Goal: Find specific page/section: Find specific page/section

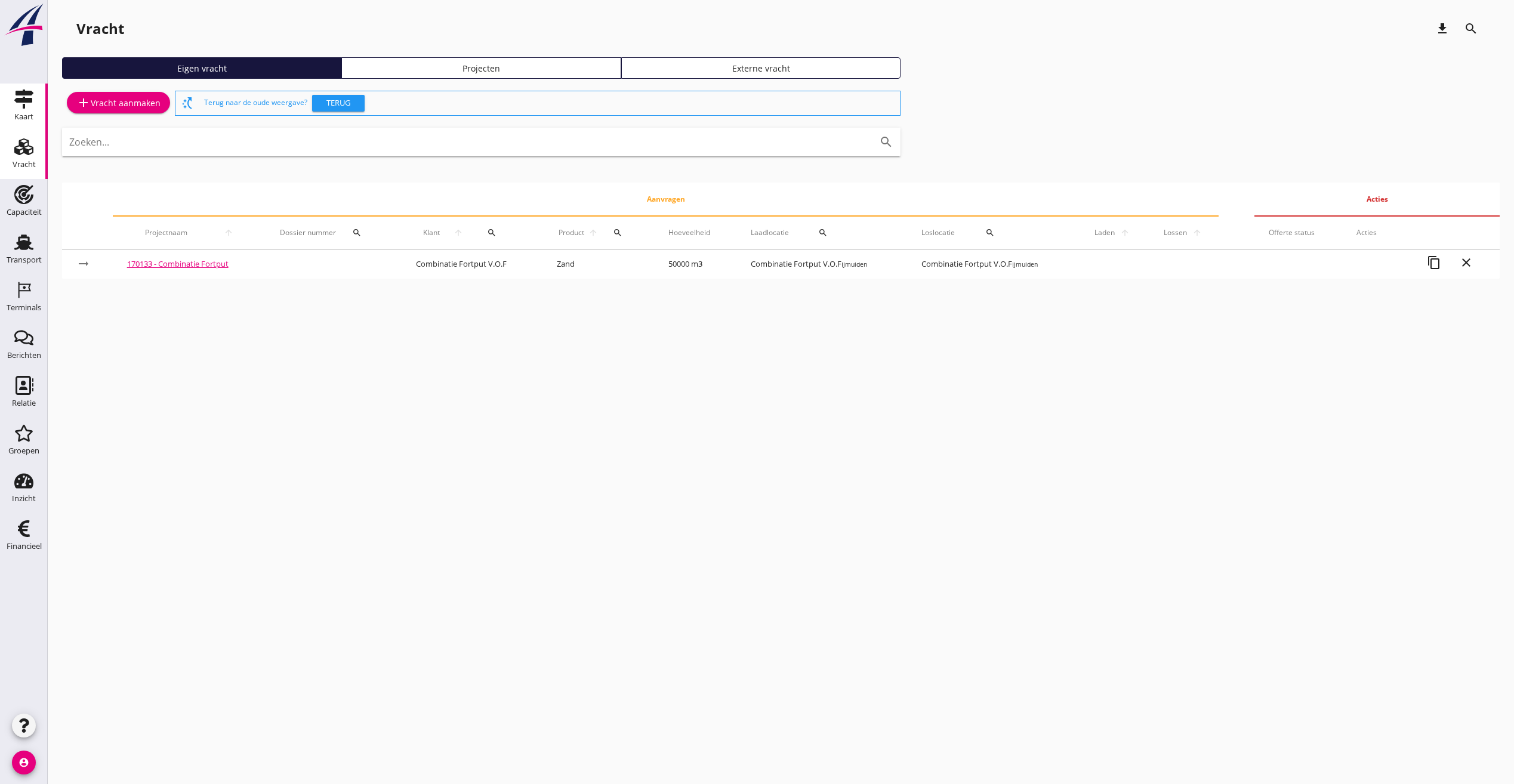
click at [25, 103] on icon "Kaart" at bounding box center [24, 99] width 19 height 19
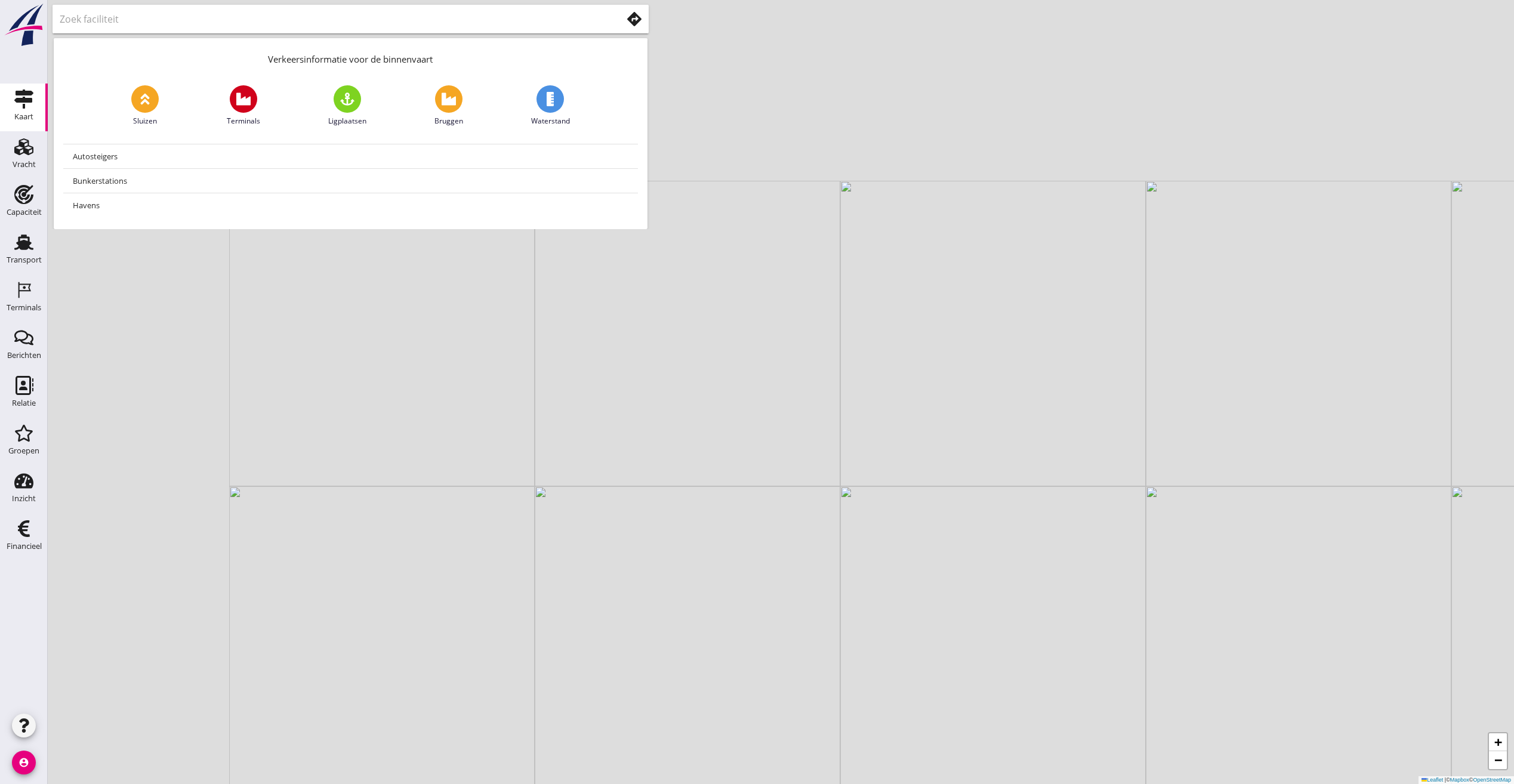
drag, startPoint x: 543, startPoint y: 441, endPoint x: 785, endPoint y: 666, distance: 330.4
click at [785, 691] on div "+ − Leaflet | © Mapbox © OpenStreetMap" at bounding box center [781, 392] width 1467 height 784
drag, startPoint x: 360, startPoint y: 391, endPoint x: 859, endPoint y: 446, distance: 502.0
click at [859, 446] on div "+ − Leaflet | © Mapbox © OpenStreetMap" at bounding box center [781, 392] width 1467 height 784
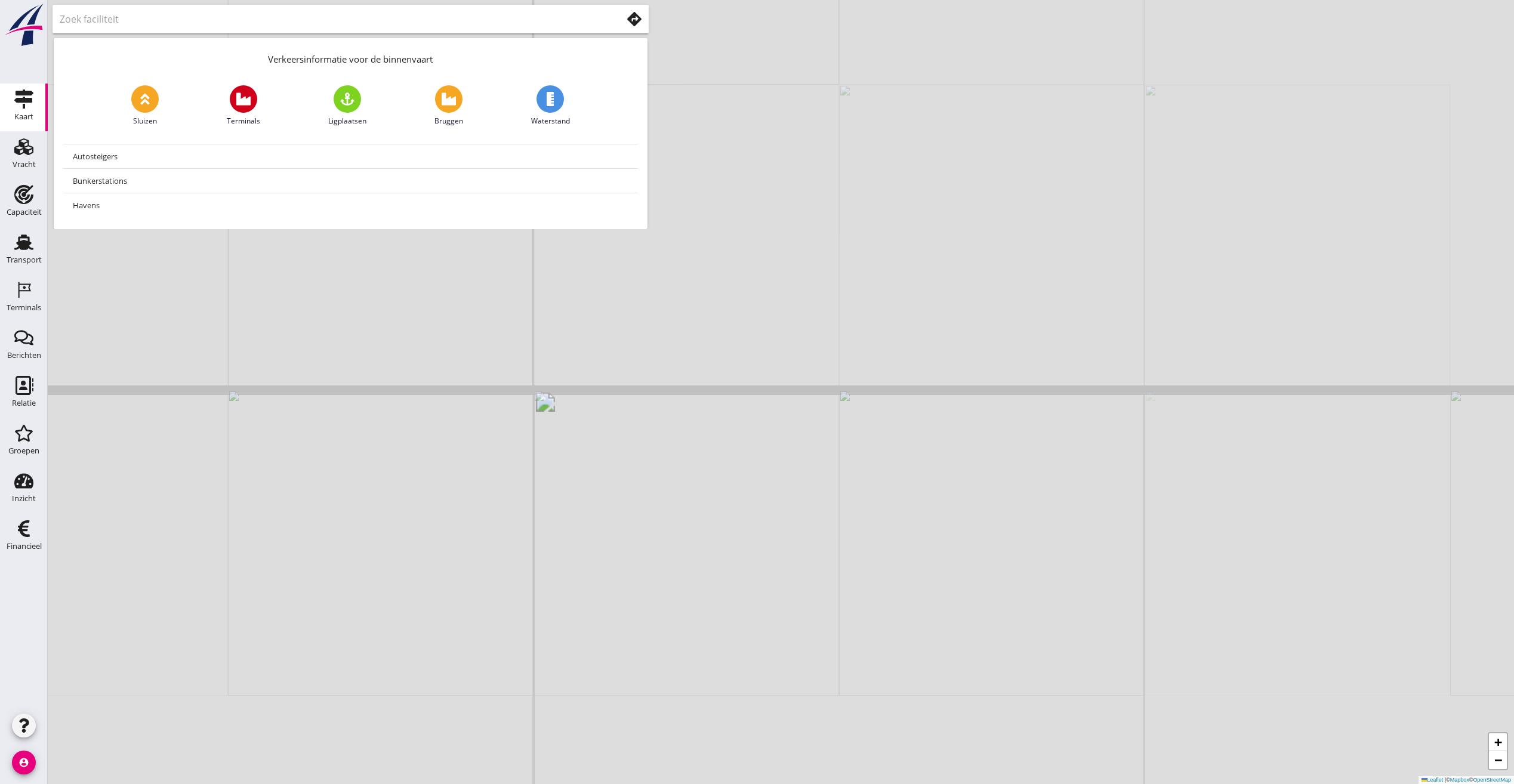
drag, startPoint x: 723, startPoint y: 630, endPoint x: 687, endPoint y: 476, distance: 158.2
click at [699, 499] on div "+ − Leaflet | © Mapbox © OpenStreetMap" at bounding box center [781, 392] width 1467 height 784
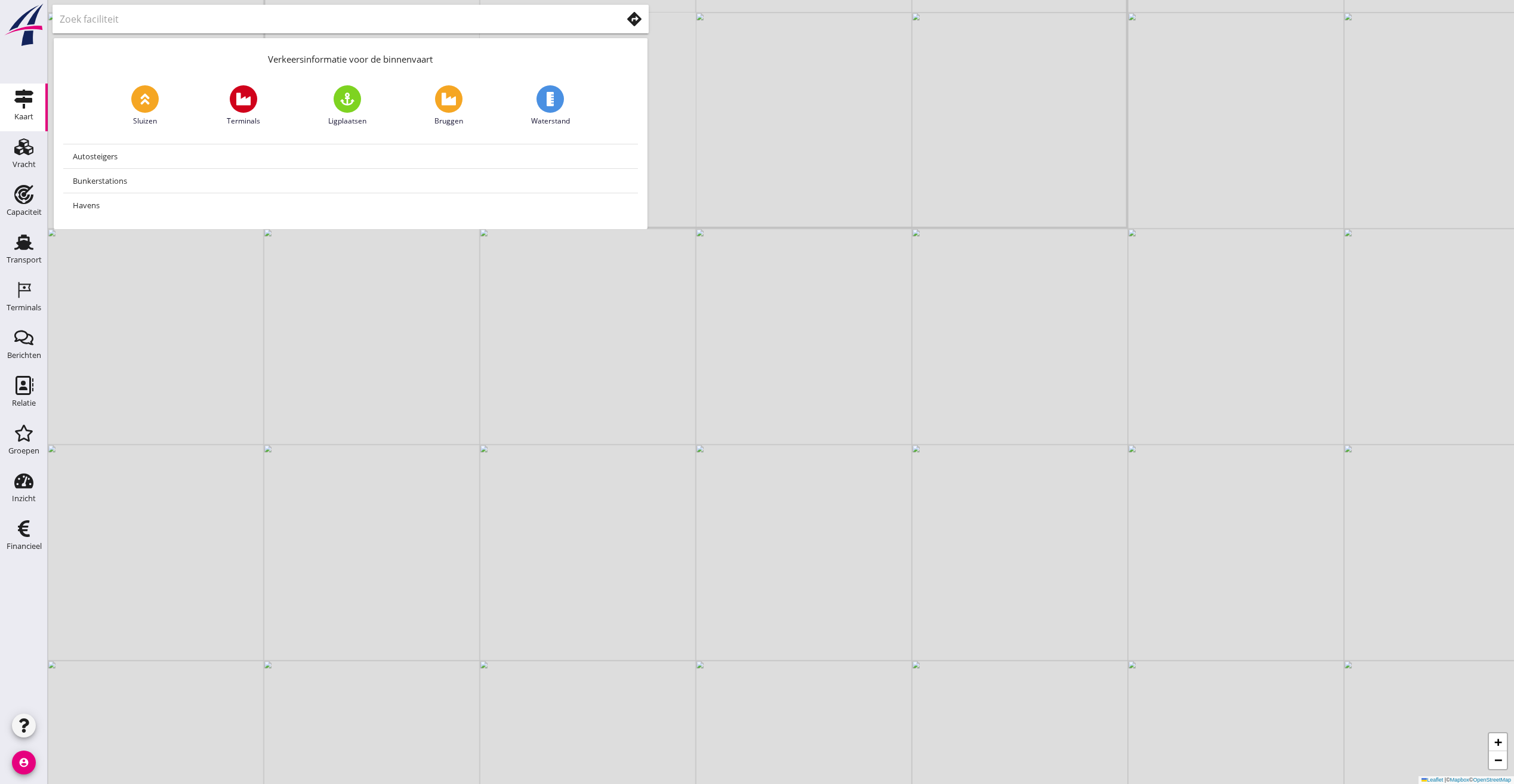
click at [343, 104] on use at bounding box center [347, 98] width 15 height 13
type input "Ligplaatsen"
drag, startPoint x: 515, startPoint y: 543, endPoint x: 659, endPoint y: 449, distance: 172.0
click at [659, 449] on div "+ − Leaflet | © Mapbox © OpenStreetMap" at bounding box center [781, 392] width 1467 height 784
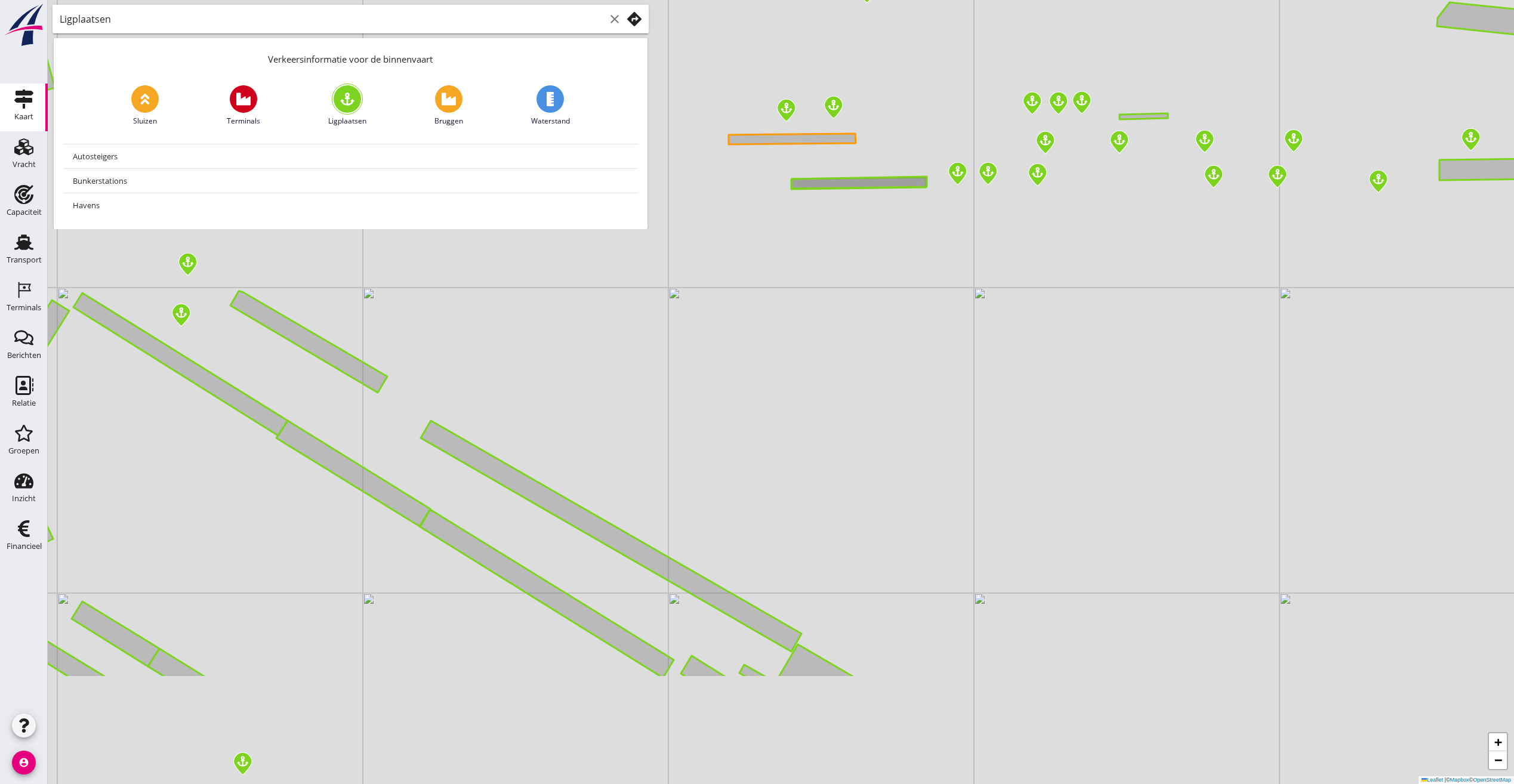
drag, startPoint x: 587, startPoint y: 533, endPoint x: 515, endPoint y: 347, distance: 199.4
click at [515, 347] on div "+ − Leaflet | © Mapbox © OpenStreetMap" at bounding box center [781, 392] width 1467 height 784
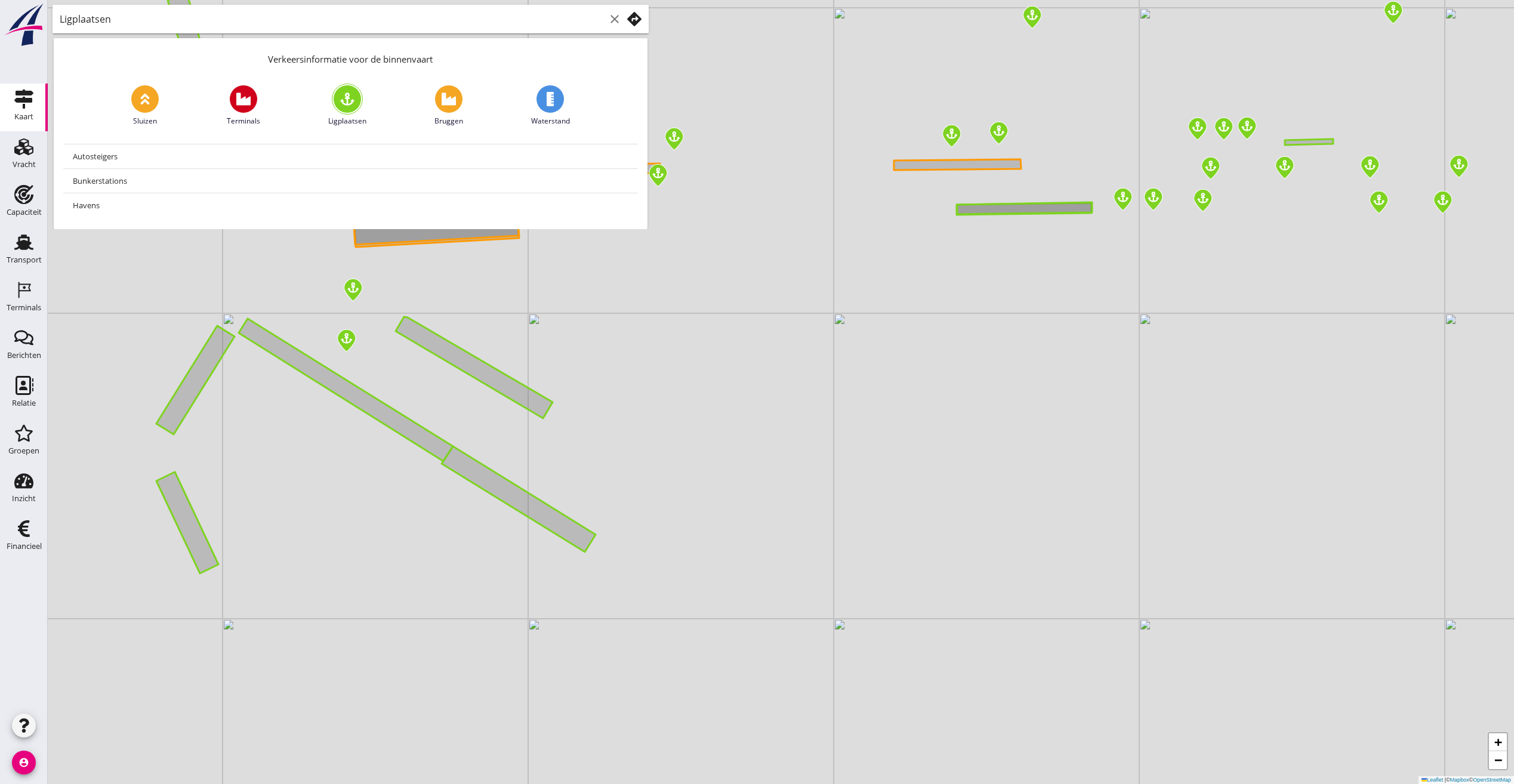
drag, startPoint x: 354, startPoint y: 410, endPoint x: 520, endPoint y: 436, distance: 168.0
click at [520, 436] on div "+ − Leaflet | © Mapbox © OpenStreetMap" at bounding box center [781, 392] width 1467 height 784
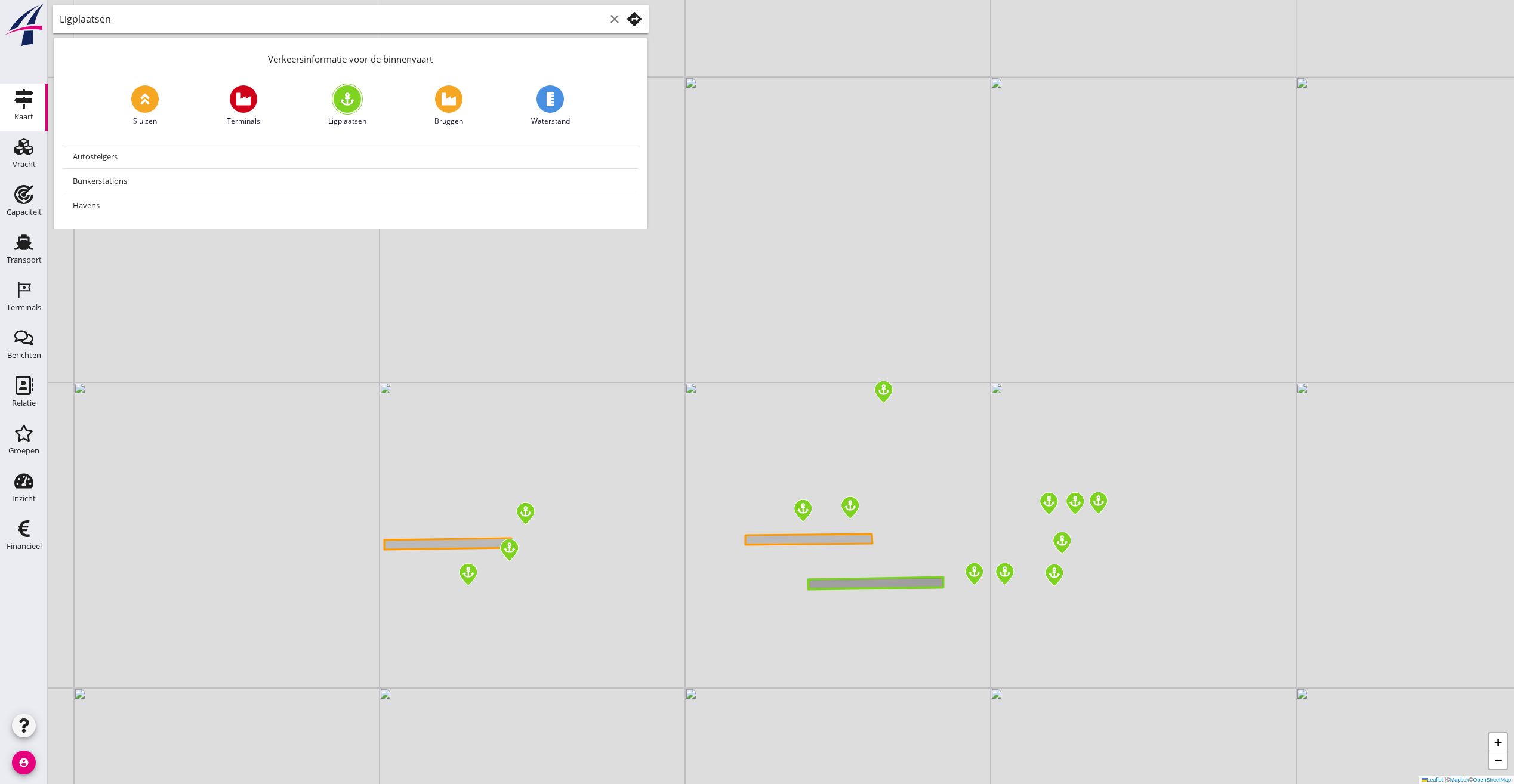
drag, startPoint x: 932, startPoint y: 299, endPoint x: 786, endPoint y: 593, distance: 328.3
click at [786, 593] on div "+ − Leaflet | © Mapbox © OpenStreetMap" at bounding box center [781, 392] width 1467 height 784
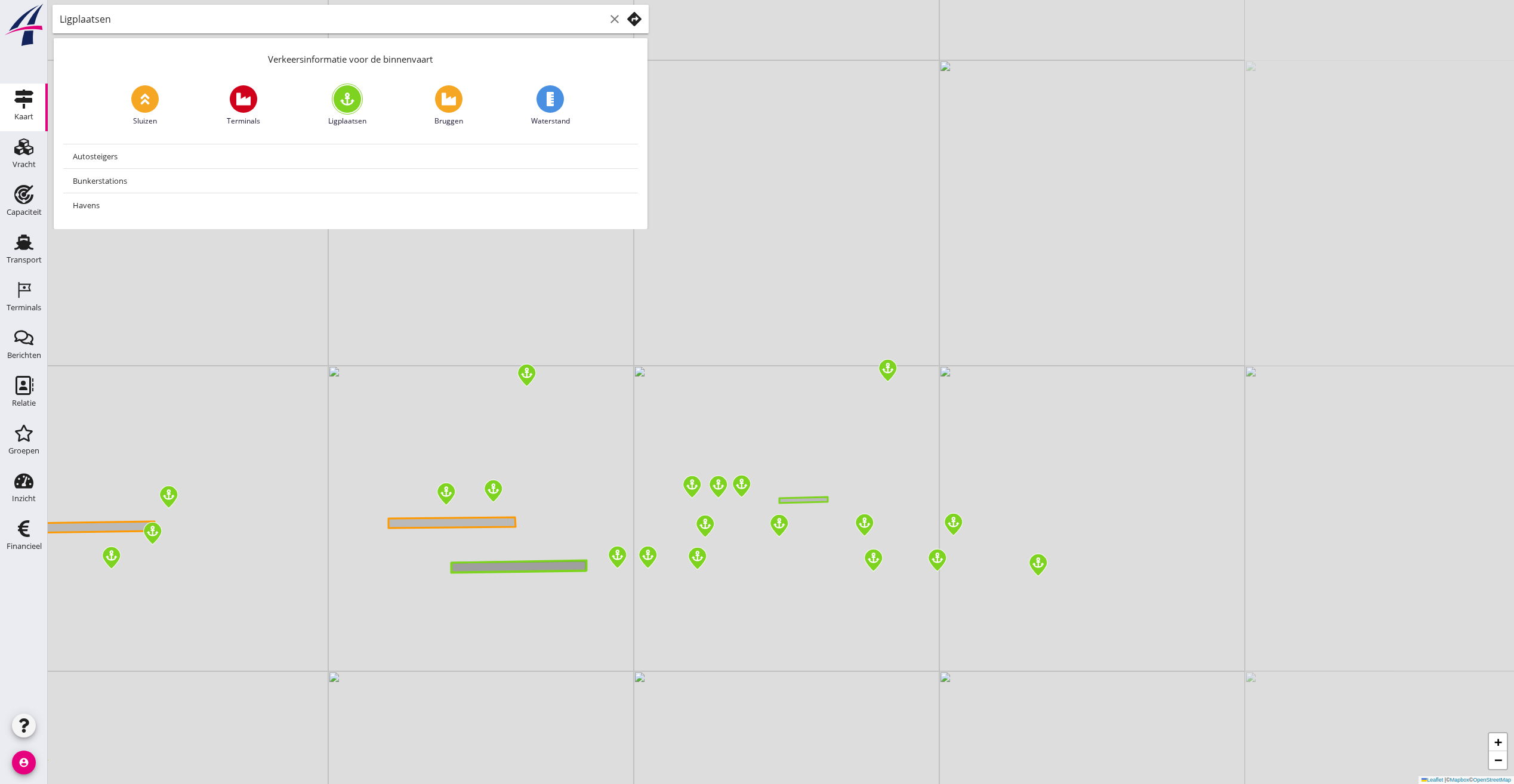
drag, startPoint x: 1247, startPoint y: 369, endPoint x: 891, endPoint y: 352, distance: 356.4
click at [891, 352] on div "+ − Leaflet | © Mapbox © OpenStreetMap" at bounding box center [781, 392] width 1467 height 784
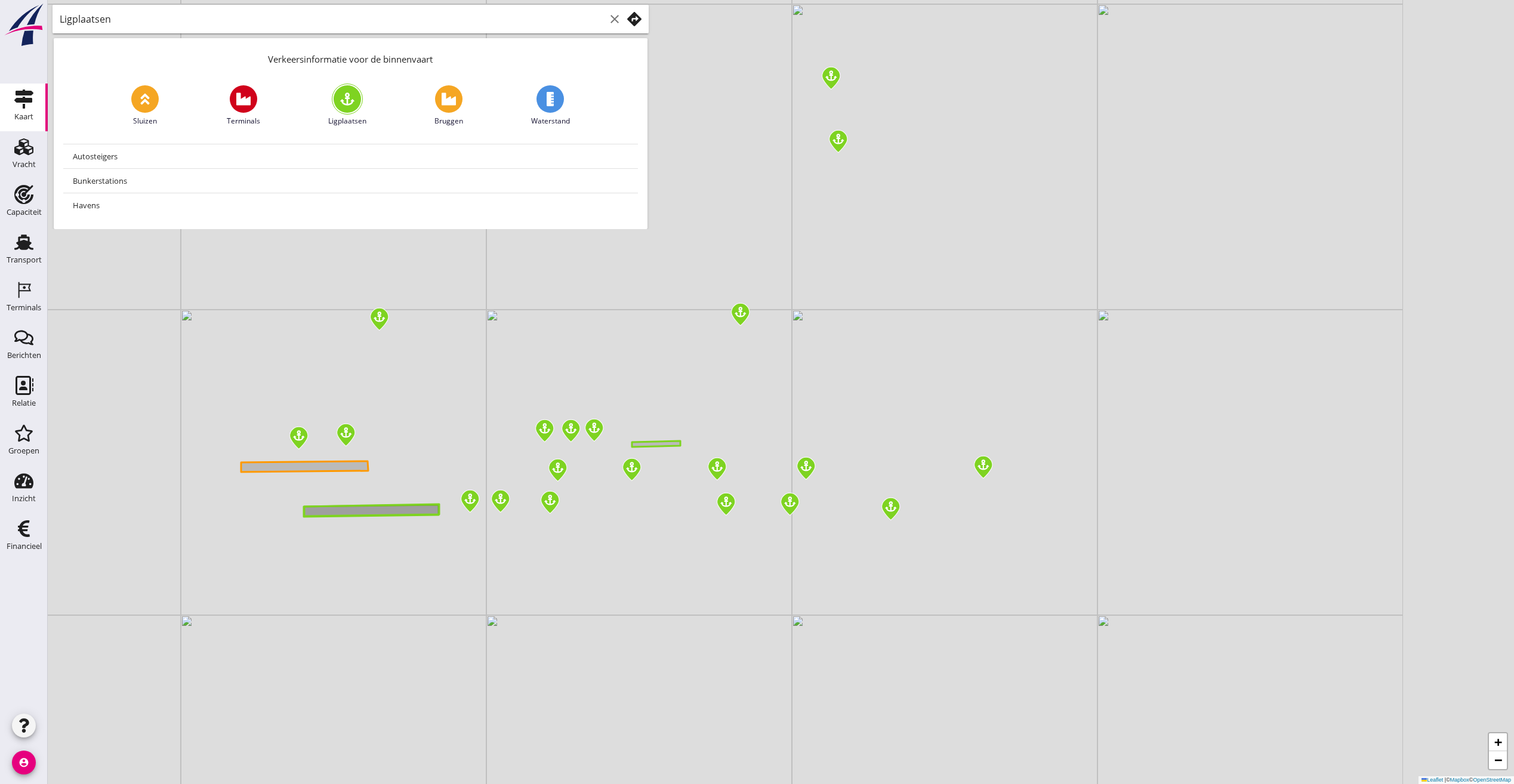
drag, startPoint x: 891, startPoint y: 352, endPoint x: 734, endPoint y: 299, distance: 165.7
click at [736, 298] on div "+ − Leaflet | © Mapbox © OpenStreetMap" at bounding box center [781, 392] width 1467 height 784
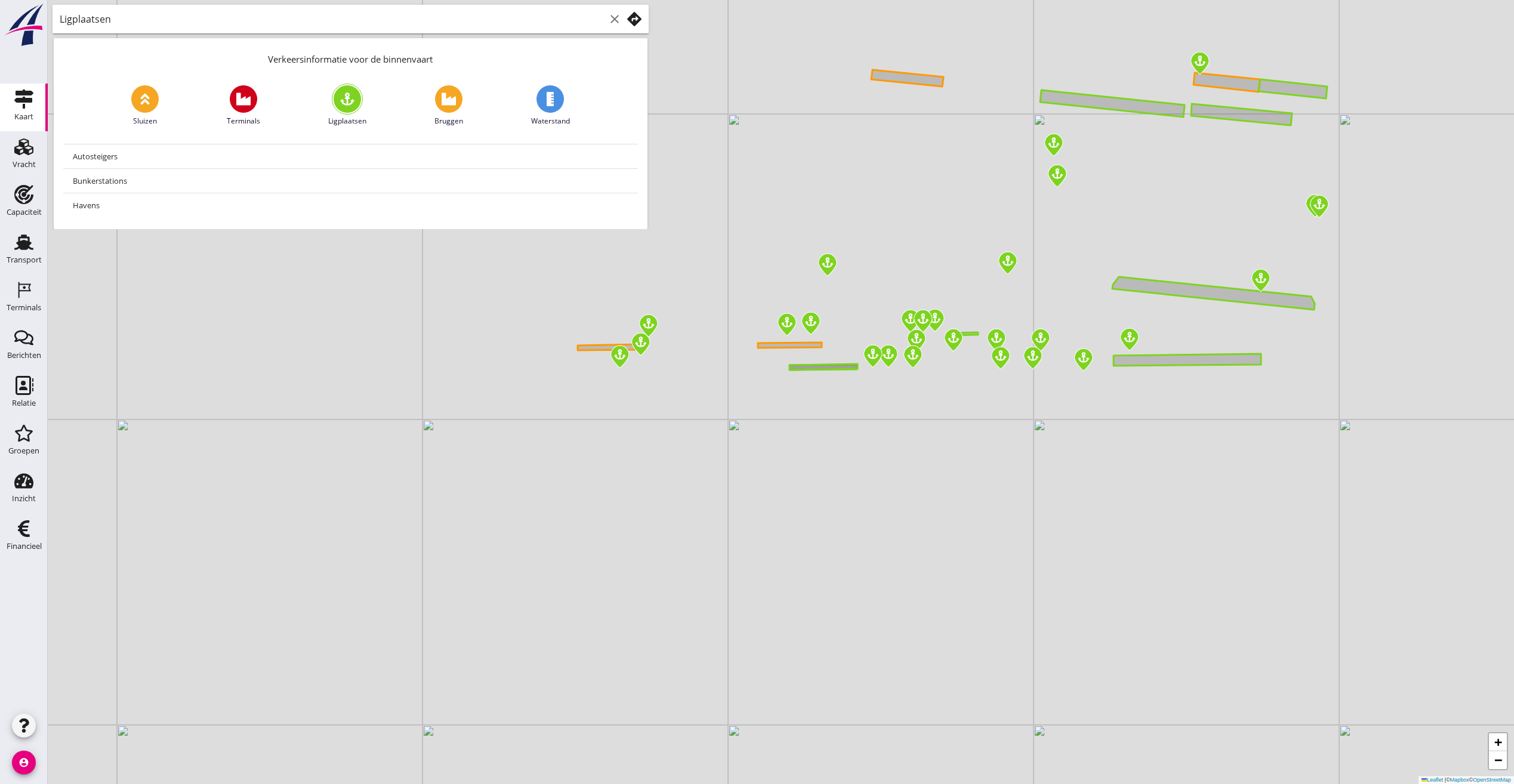
drag, startPoint x: 734, startPoint y: 299, endPoint x: 1009, endPoint y: 260, distance: 277.8
click at [1009, 260] on img at bounding box center [1007, 263] width 21 height 25
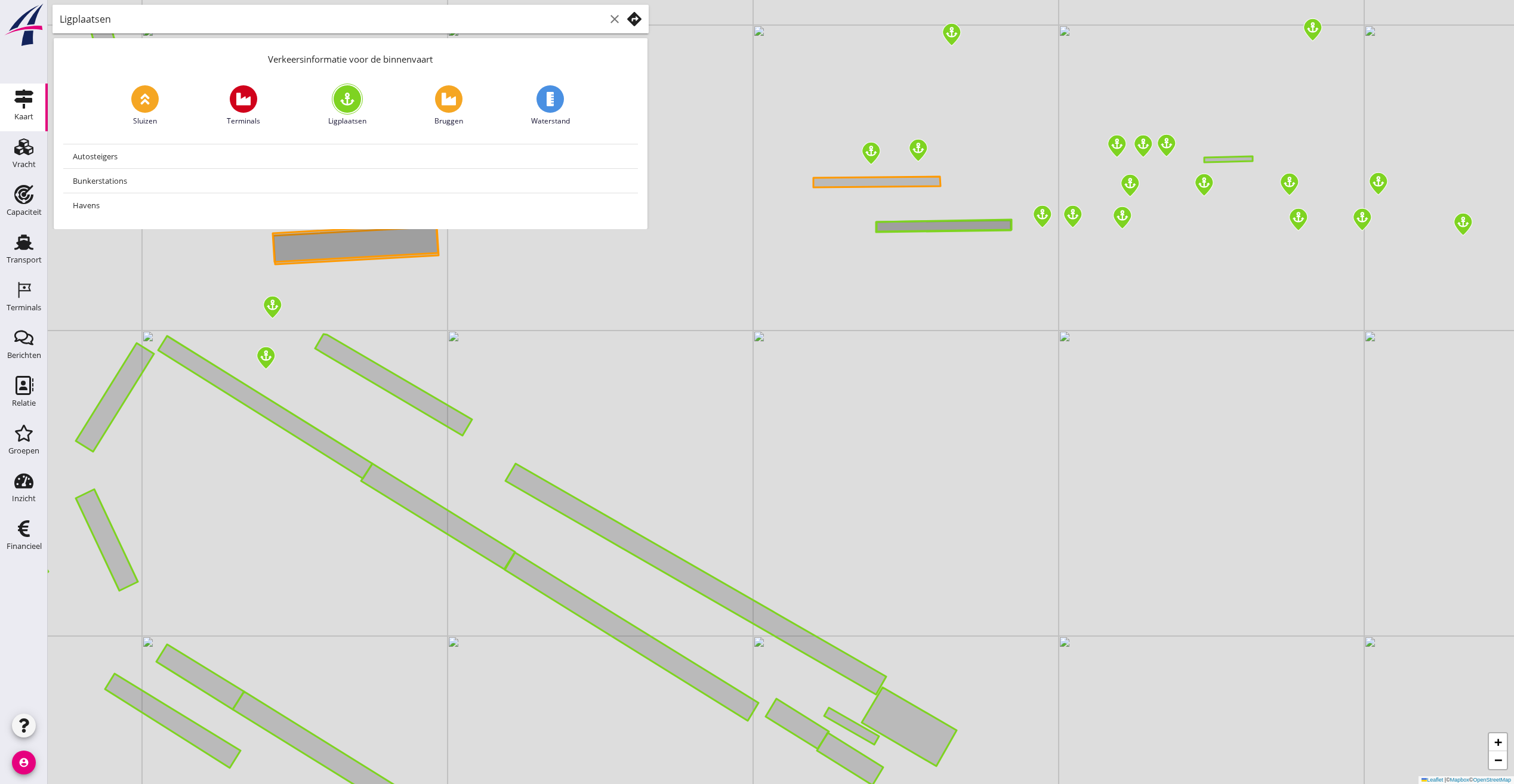
drag, startPoint x: 987, startPoint y: 261, endPoint x: 980, endPoint y: 262, distance: 7.1
click at [980, 262] on div "+ − Leaflet | © Mapbox © OpenStreetMap" at bounding box center [781, 392] width 1467 height 784
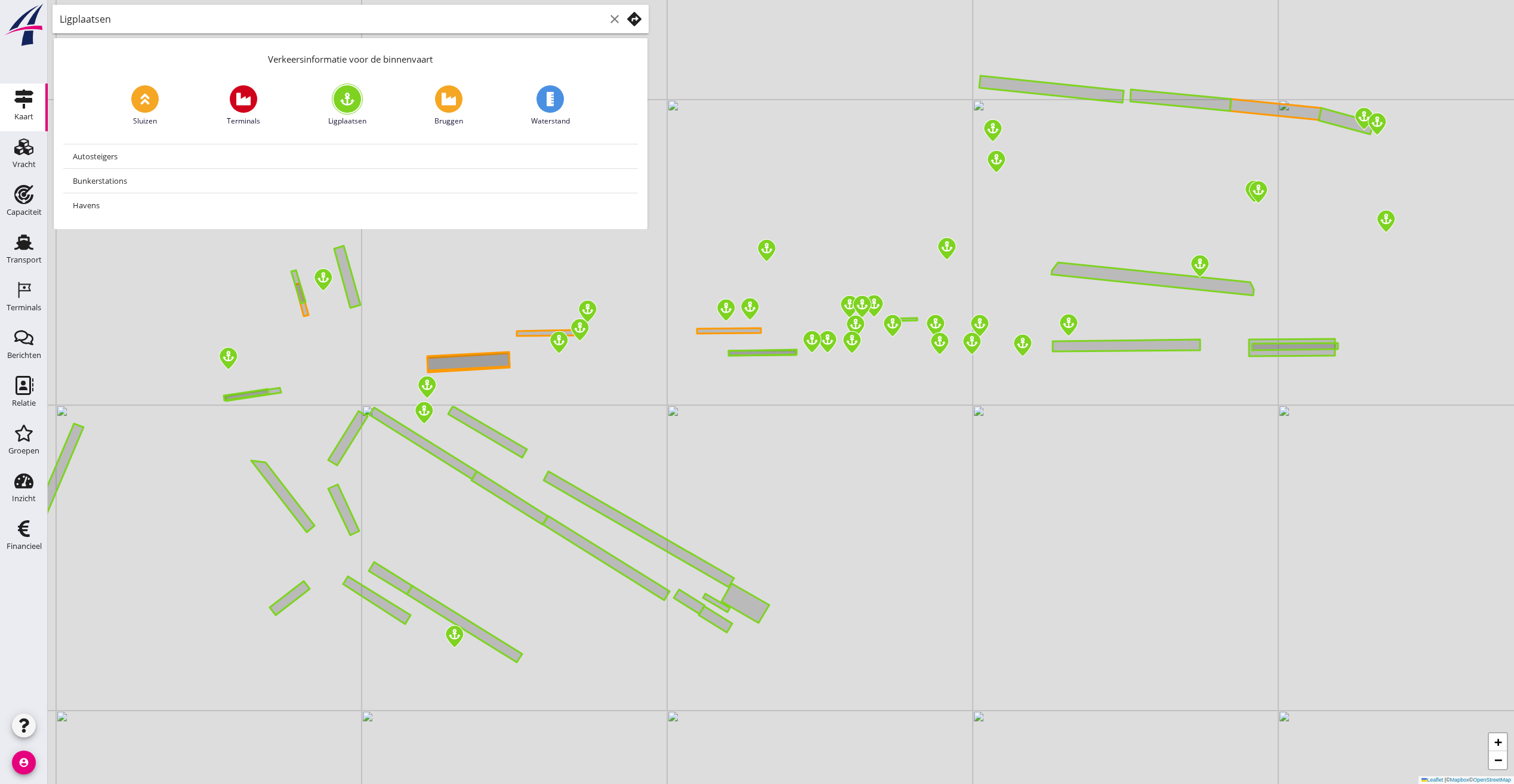
drag, startPoint x: 1006, startPoint y: 256, endPoint x: 840, endPoint y: 365, distance: 198.6
click at [840, 365] on div "+ − Leaflet | © Mapbox © OpenStreetMap" at bounding box center [781, 392] width 1467 height 784
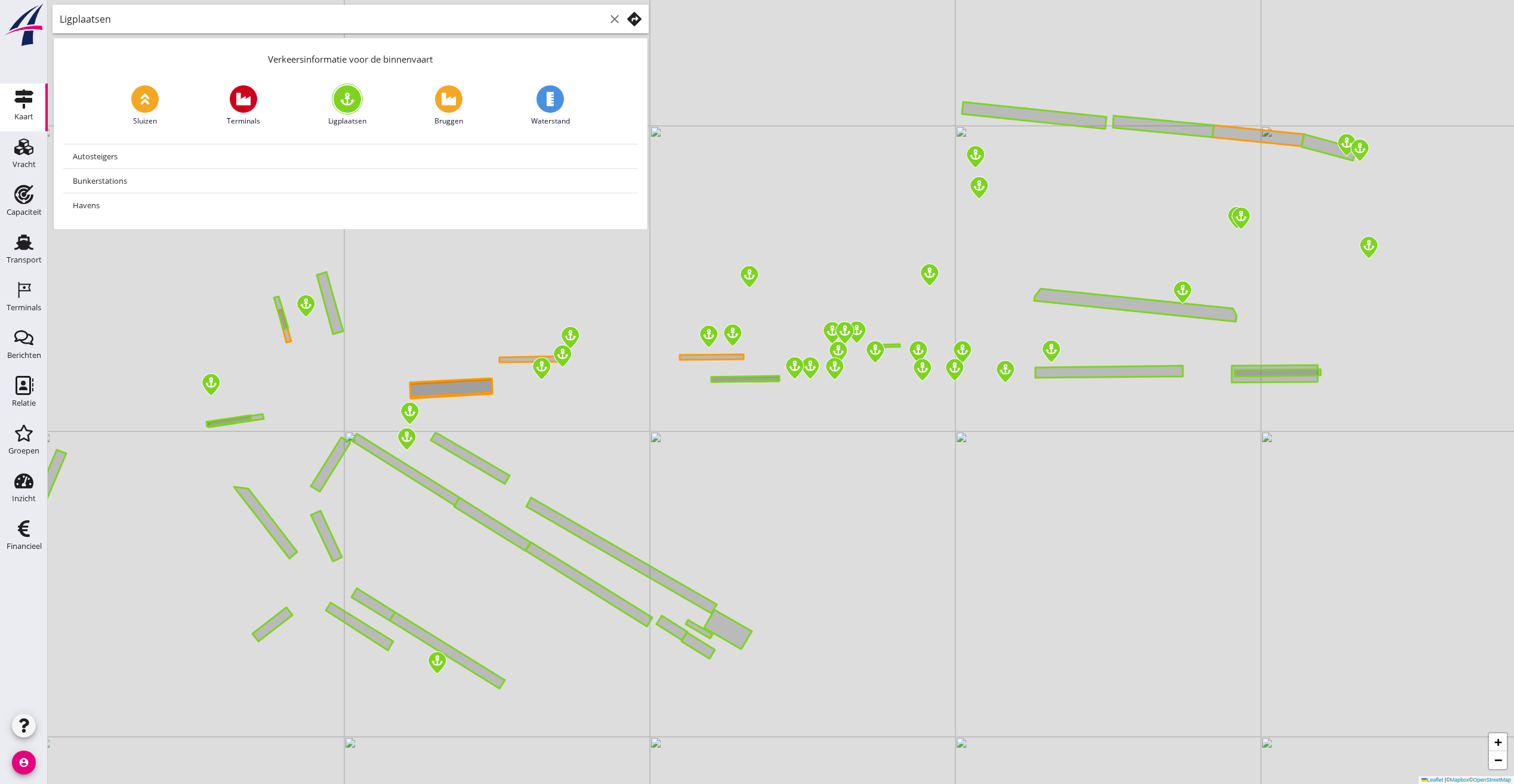
drag, startPoint x: 1018, startPoint y: 295, endPoint x: 1000, endPoint y: 321, distance: 31.6
click at [1000, 321] on div "+ − Leaflet | © Mapbox © OpenStreetMap" at bounding box center [781, 392] width 1467 height 784
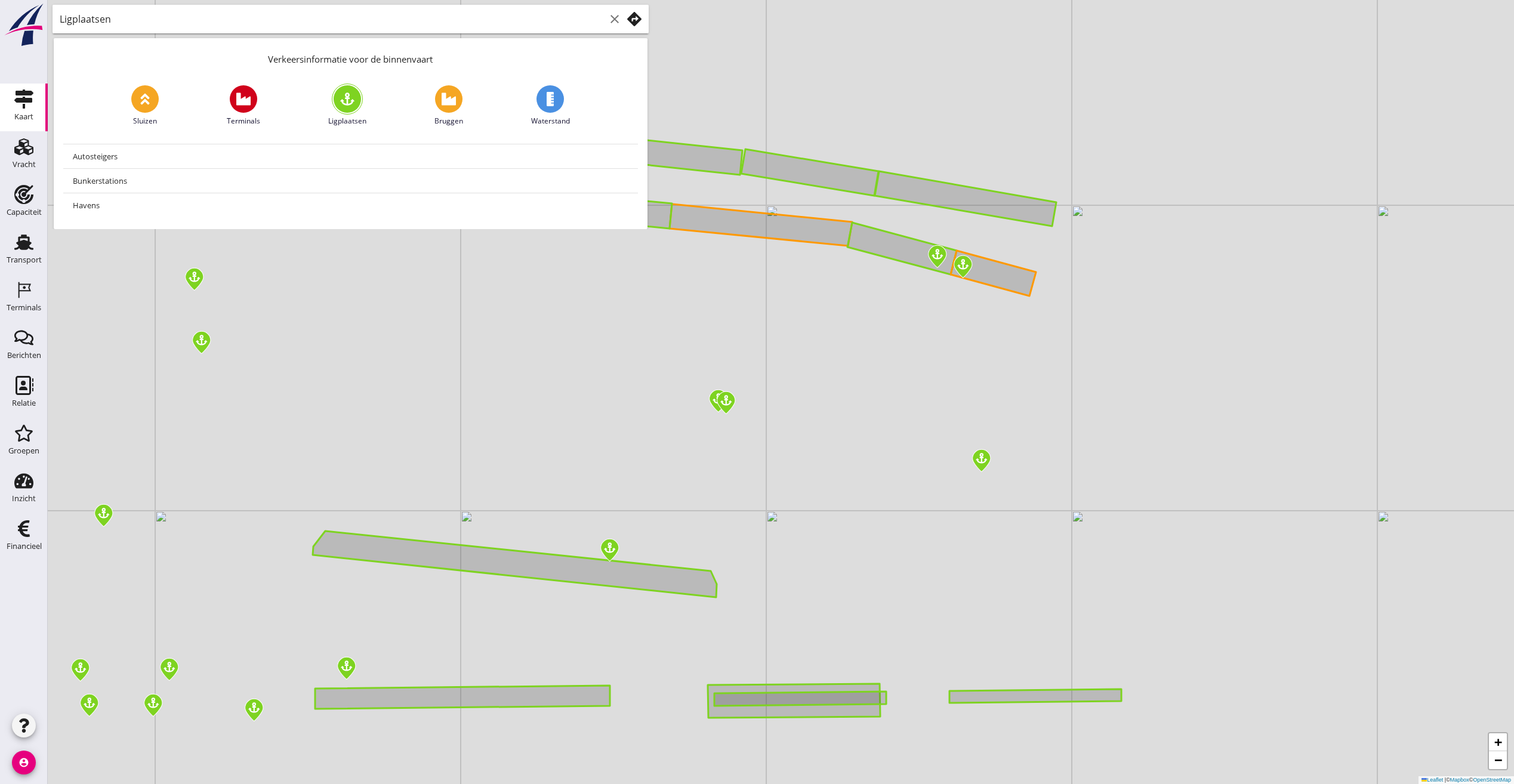
drag, startPoint x: 1343, startPoint y: 181, endPoint x: 955, endPoint y: 352, distance: 424.0
click at [955, 352] on div "+ − Leaflet | © Mapbox © OpenStreetMap" at bounding box center [781, 392] width 1467 height 784
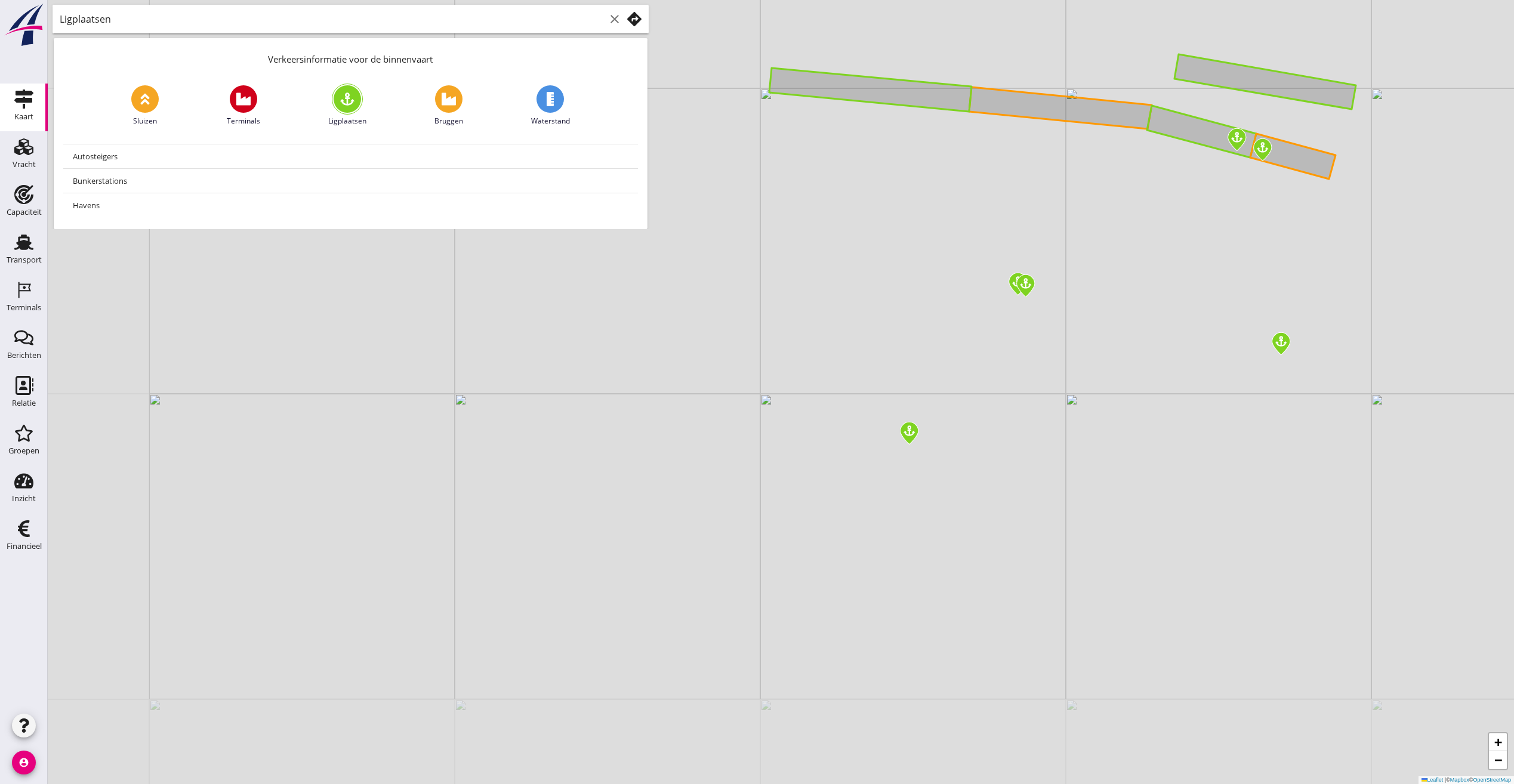
drag, startPoint x: 872, startPoint y: 406, endPoint x: 1160, endPoint y: 287, distance: 311.6
click at [1160, 287] on div "+ − Leaflet | © Mapbox © OpenStreetMap" at bounding box center [781, 392] width 1467 height 784
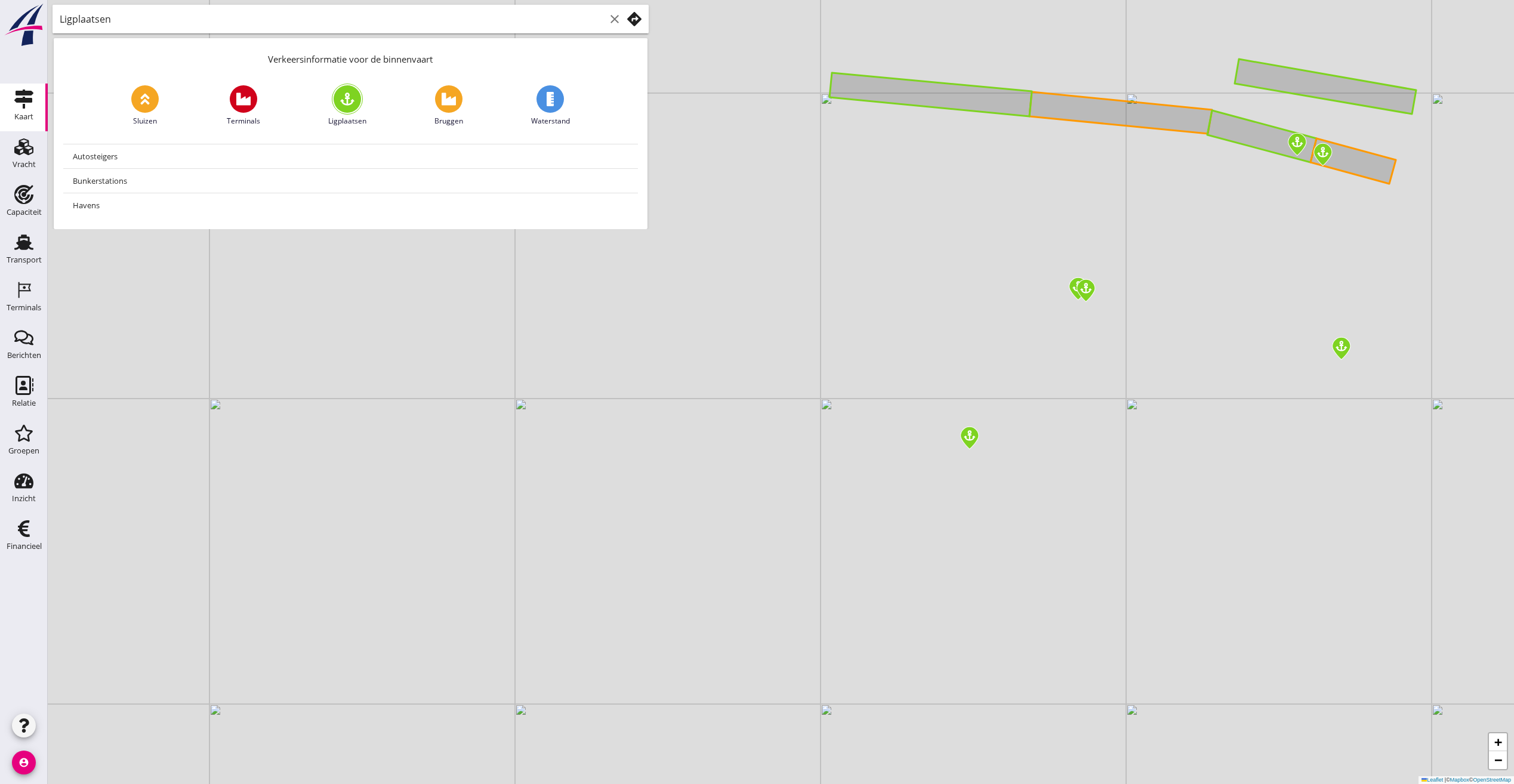
drag, startPoint x: 595, startPoint y: 451, endPoint x: 738, endPoint y: 446, distance: 143.1
click at [738, 446] on div "+ − Leaflet | © Mapbox © OpenStreetMap" at bounding box center [781, 392] width 1467 height 784
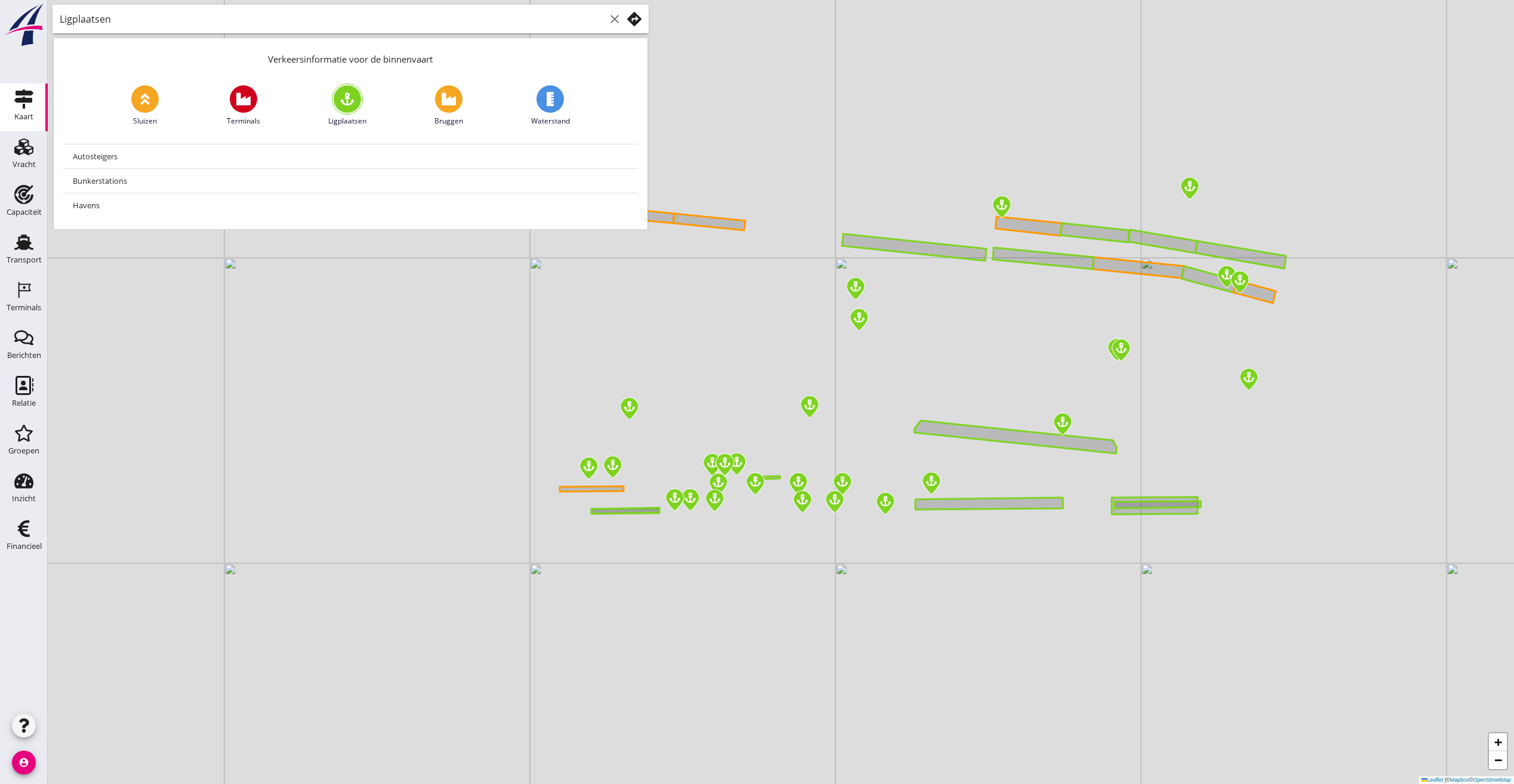
drag, startPoint x: 735, startPoint y: 527, endPoint x: 862, endPoint y: 477, distance: 136.5
click at [862, 477] on div "+ − Leaflet | © Mapbox © OpenStreetMap" at bounding box center [781, 392] width 1467 height 784
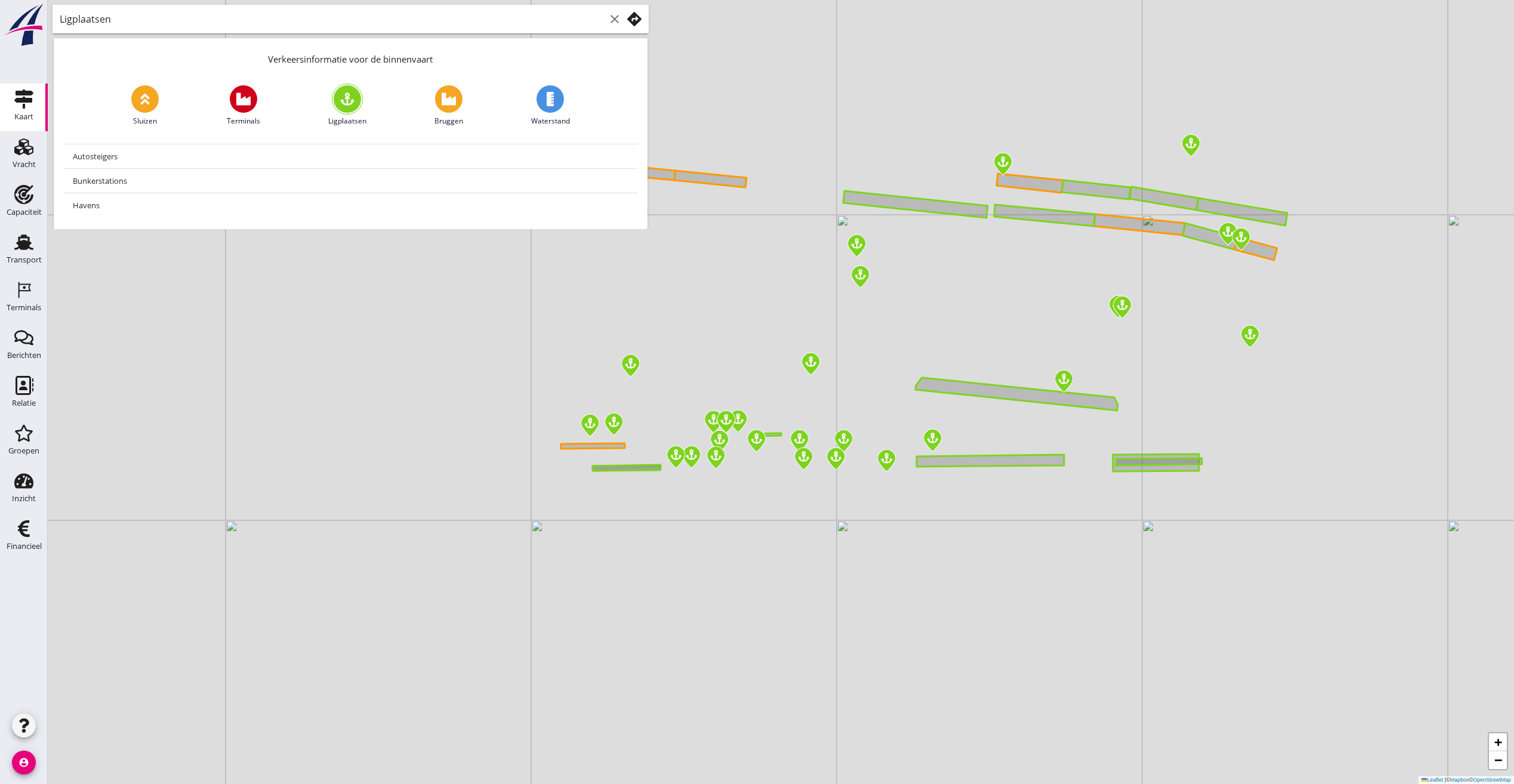
drag, startPoint x: 862, startPoint y: 477, endPoint x: 865, endPoint y: 422, distance: 55.1
click at [865, 422] on div "+ − Leaflet | © Mapbox © OpenStreetMap" at bounding box center [781, 392] width 1467 height 784
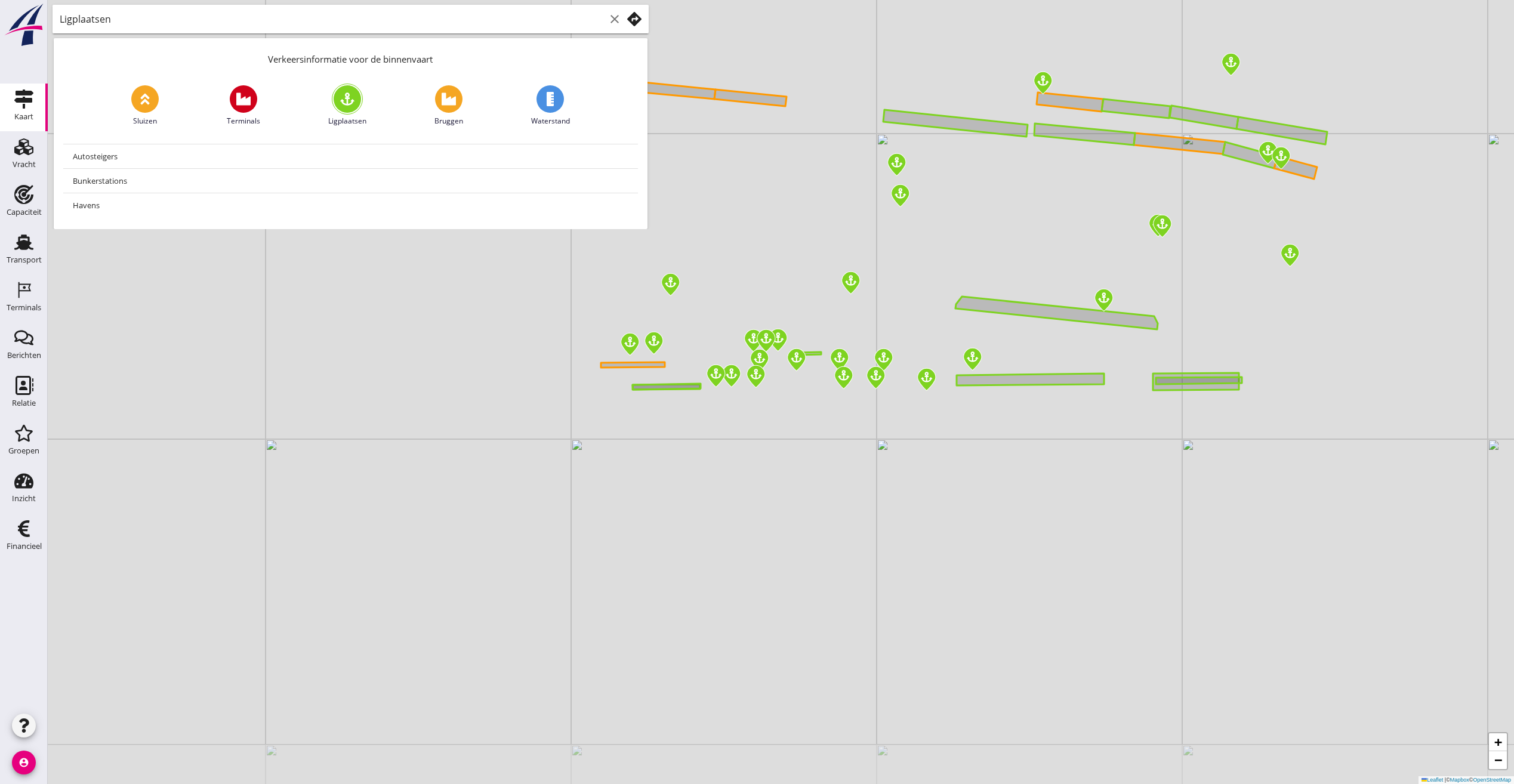
drag, startPoint x: 865, startPoint y: 422, endPoint x: 904, endPoint y: 353, distance: 79.3
click at [904, 353] on div "+ − Leaflet | © Mapbox © OpenStreetMap" at bounding box center [781, 392] width 1467 height 784
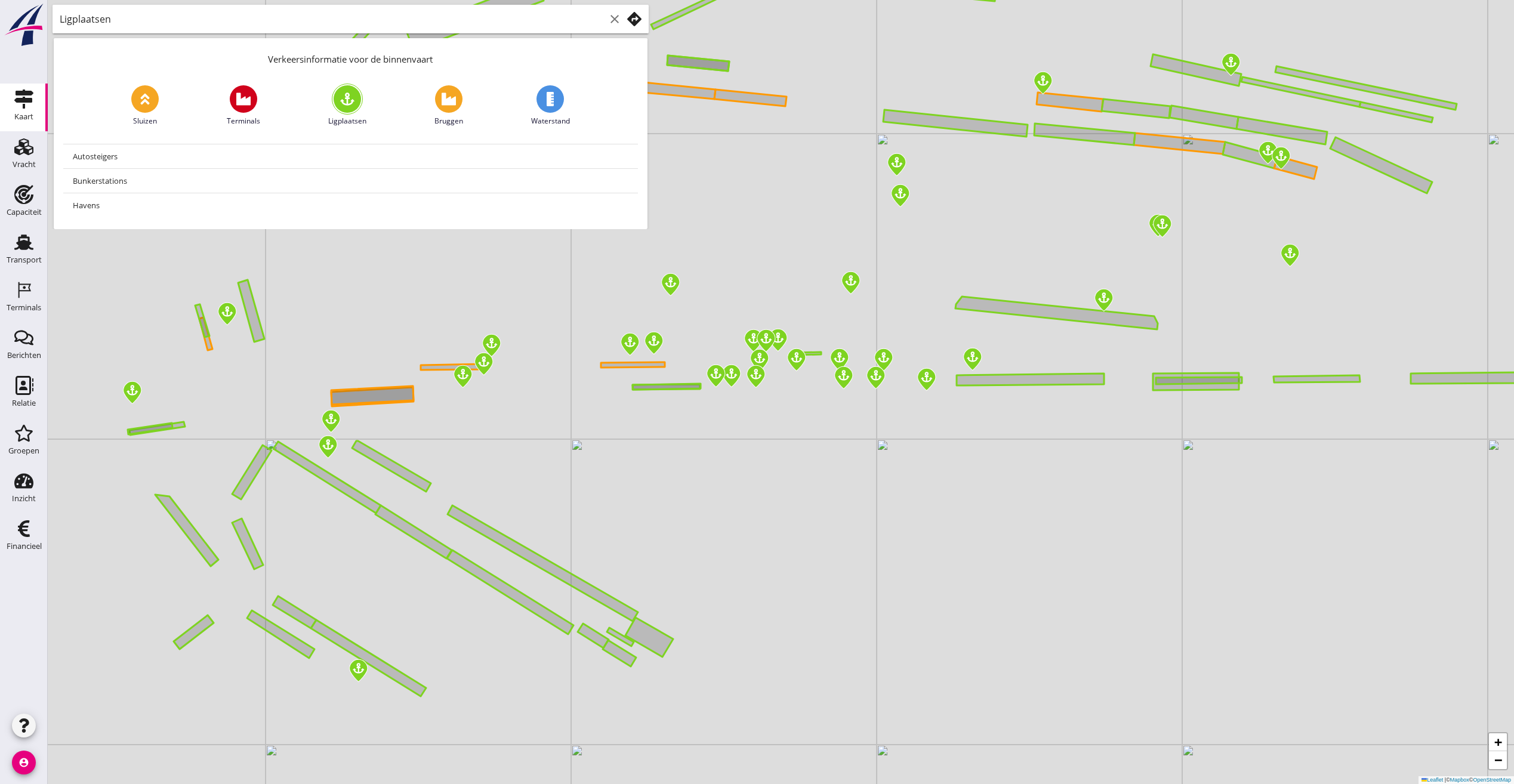
click at [614, 22] on icon "clear" at bounding box center [615, 19] width 15 height 15
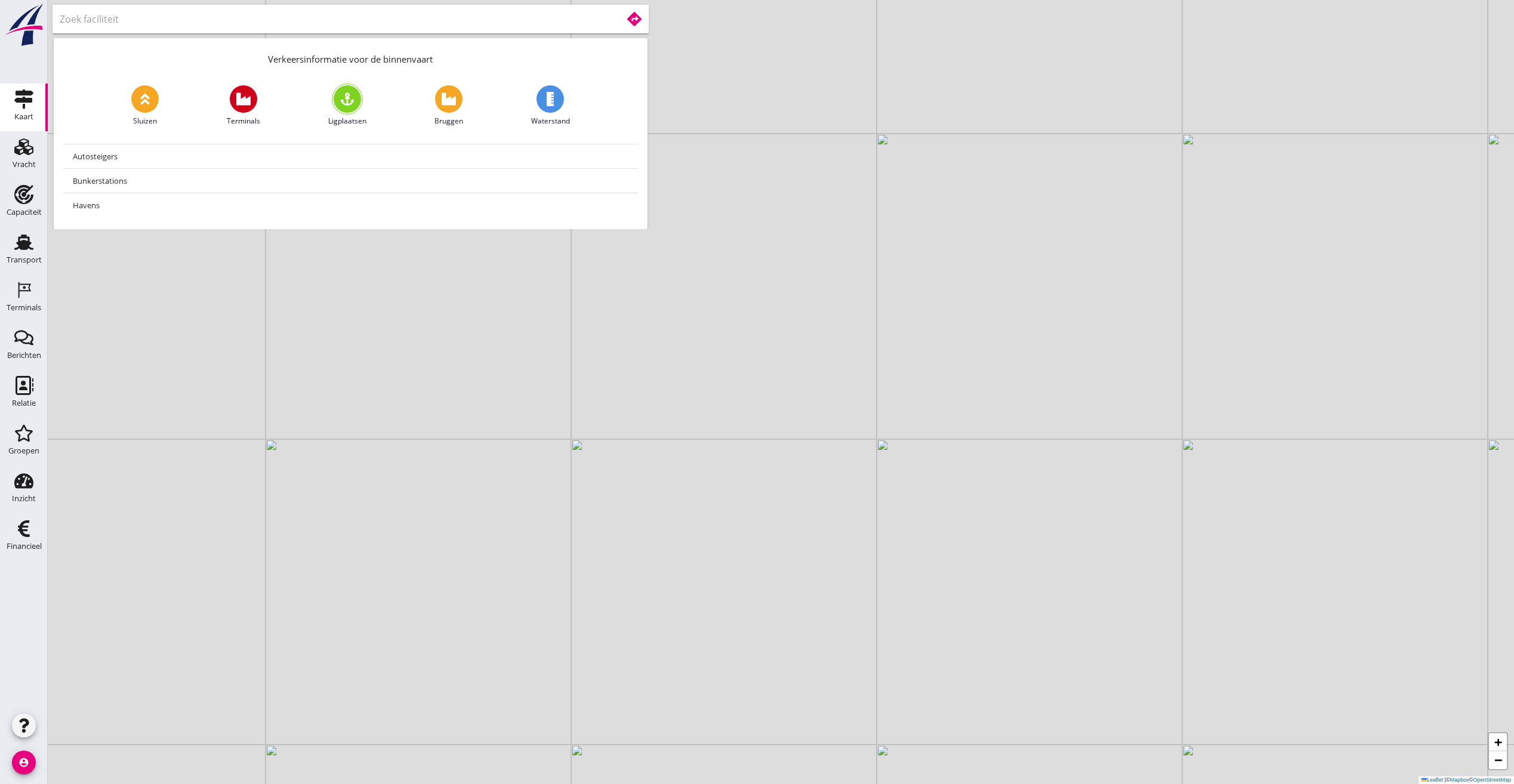
click at [353, 104] on icon at bounding box center [347, 99] width 15 height 15
type input "Ligplaatsen"
drag, startPoint x: 666, startPoint y: 249, endPoint x: 739, endPoint y: 299, distance: 88.5
click at [739, 299] on div "+ − Leaflet | © Mapbox © OpenStreetMap" at bounding box center [781, 392] width 1467 height 784
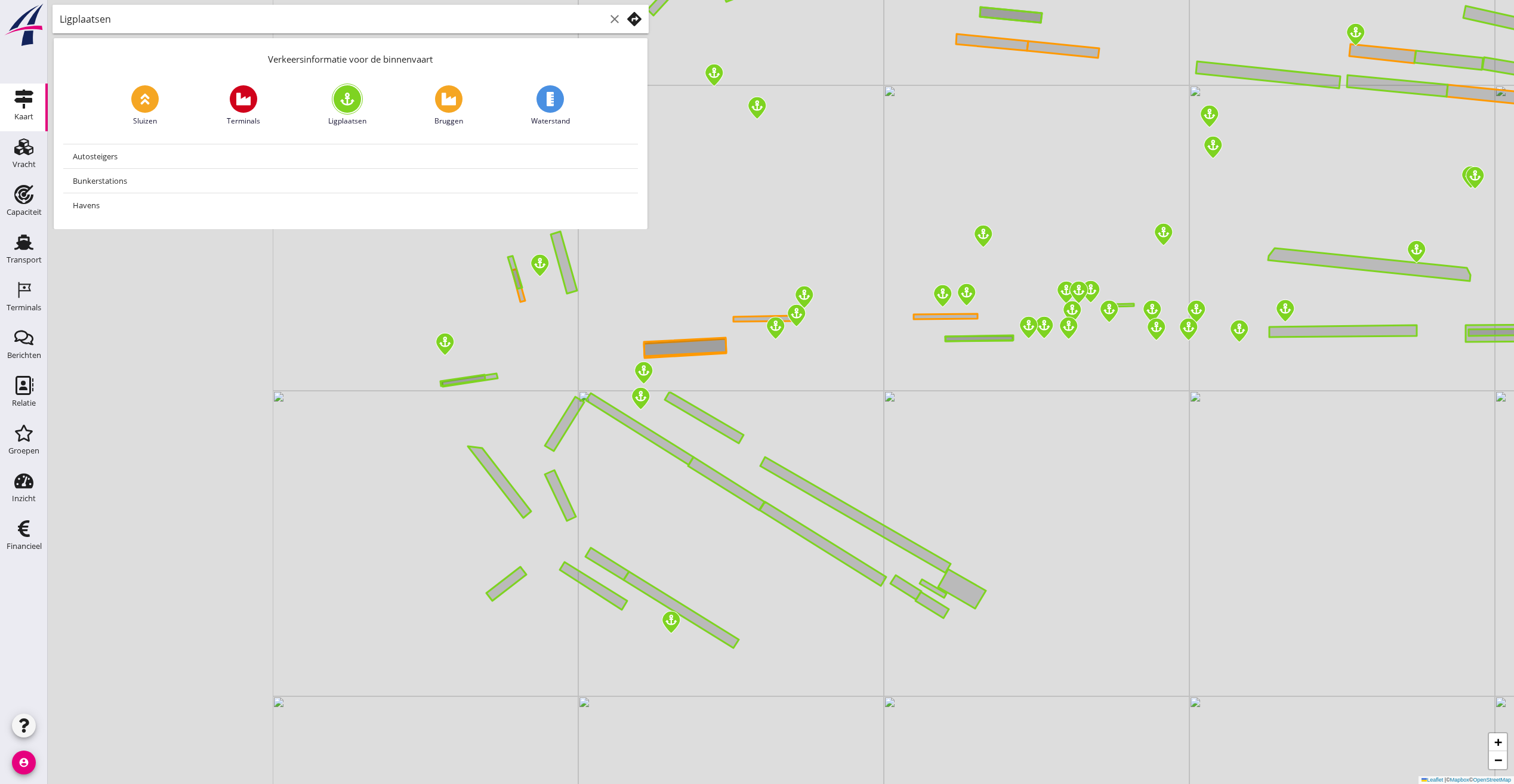
drag, startPoint x: 391, startPoint y: 421, endPoint x: 715, endPoint y: 271, distance: 357.0
click at [715, 271] on div "+ − Leaflet | © Mapbox © OpenStreetMap" at bounding box center [781, 392] width 1467 height 784
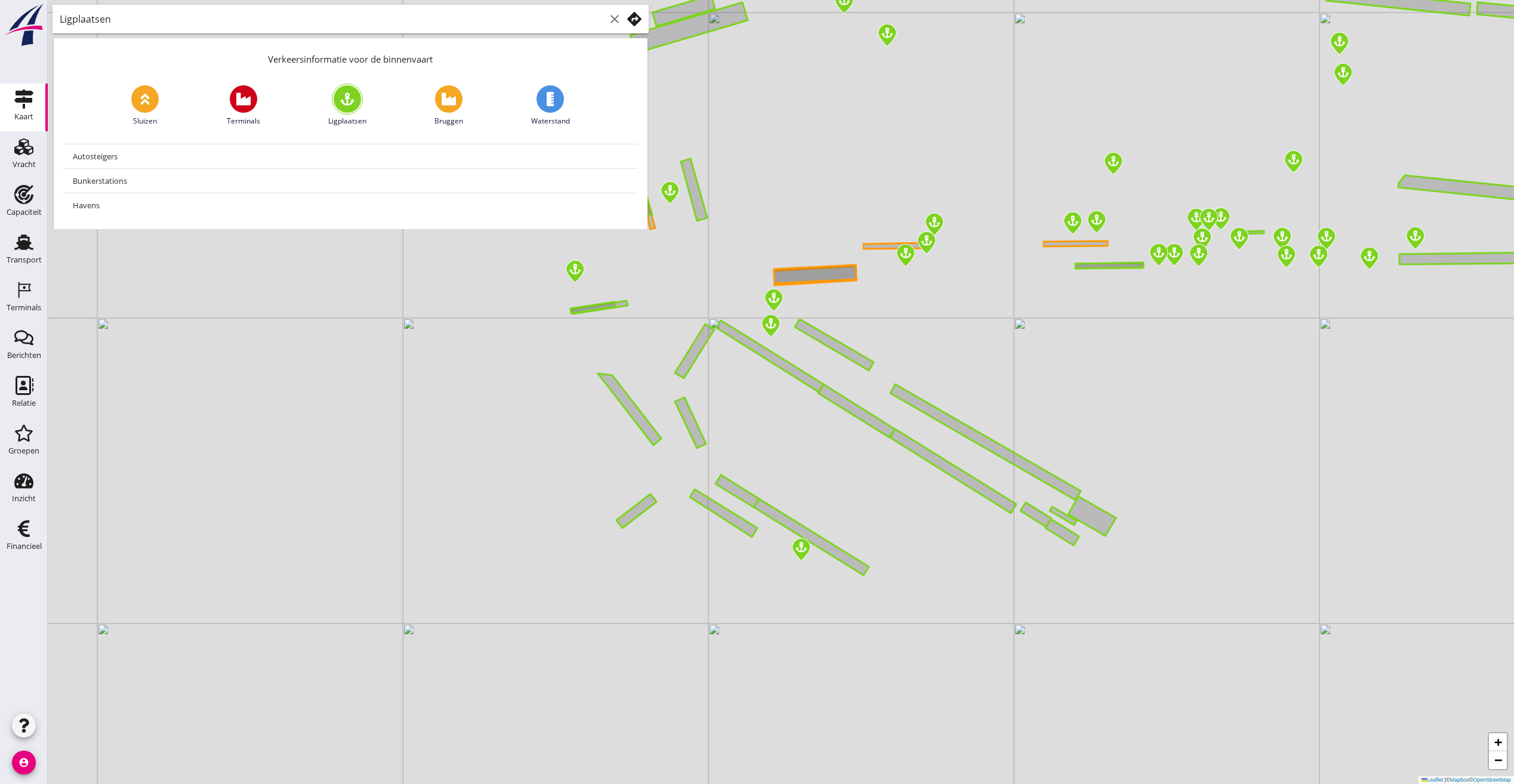
drag, startPoint x: 571, startPoint y: 330, endPoint x: 523, endPoint y: 390, distance: 76.8
click at [523, 390] on div "+ − Leaflet | © Mapbox © OpenStreetMap" at bounding box center [781, 392] width 1467 height 784
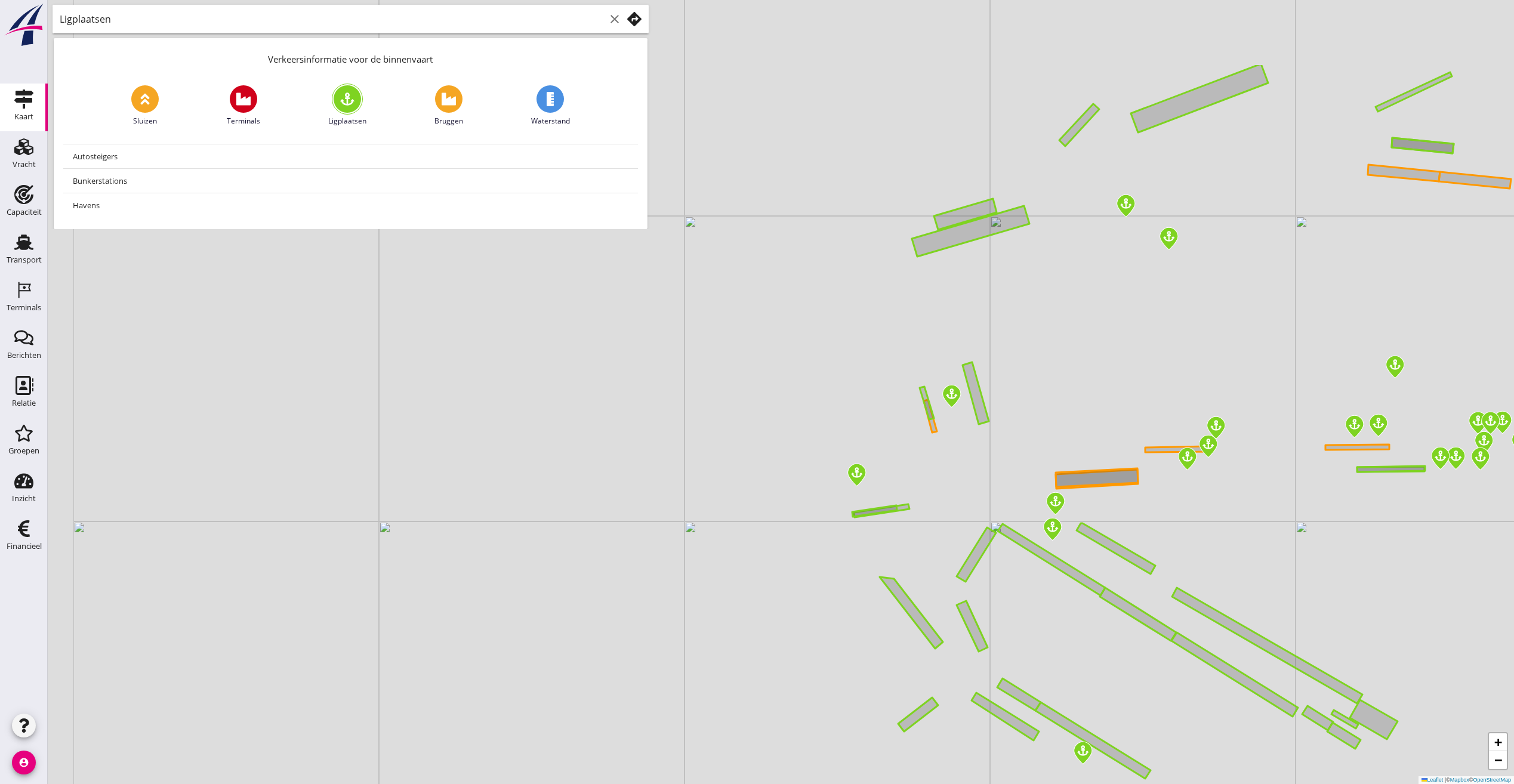
drag, startPoint x: 268, startPoint y: 358, endPoint x: 601, endPoint y: 502, distance: 362.8
click at [601, 502] on div "+ − Leaflet | © Mapbox © OpenStreetMap" at bounding box center [781, 392] width 1467 height 784
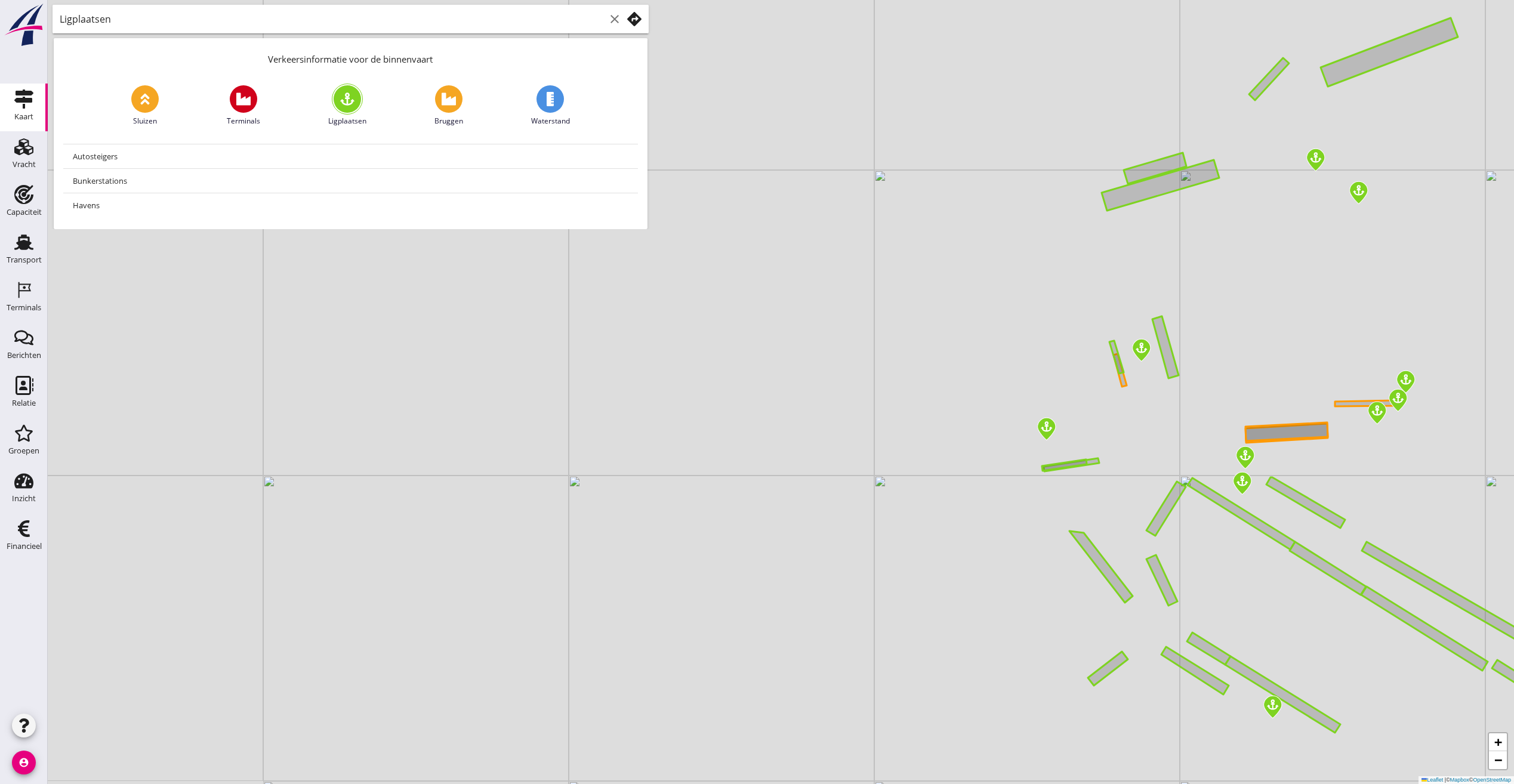
drag, startPoint x: 668, startPoint y: 438, endPoint x: 839, endPoint y: 439, distance: 171.0
click at [839, 439] on div "+ − Leaflet | © Mapbox © OpenStreetMap" at bounding box center [781, 392] width 1467 height 784
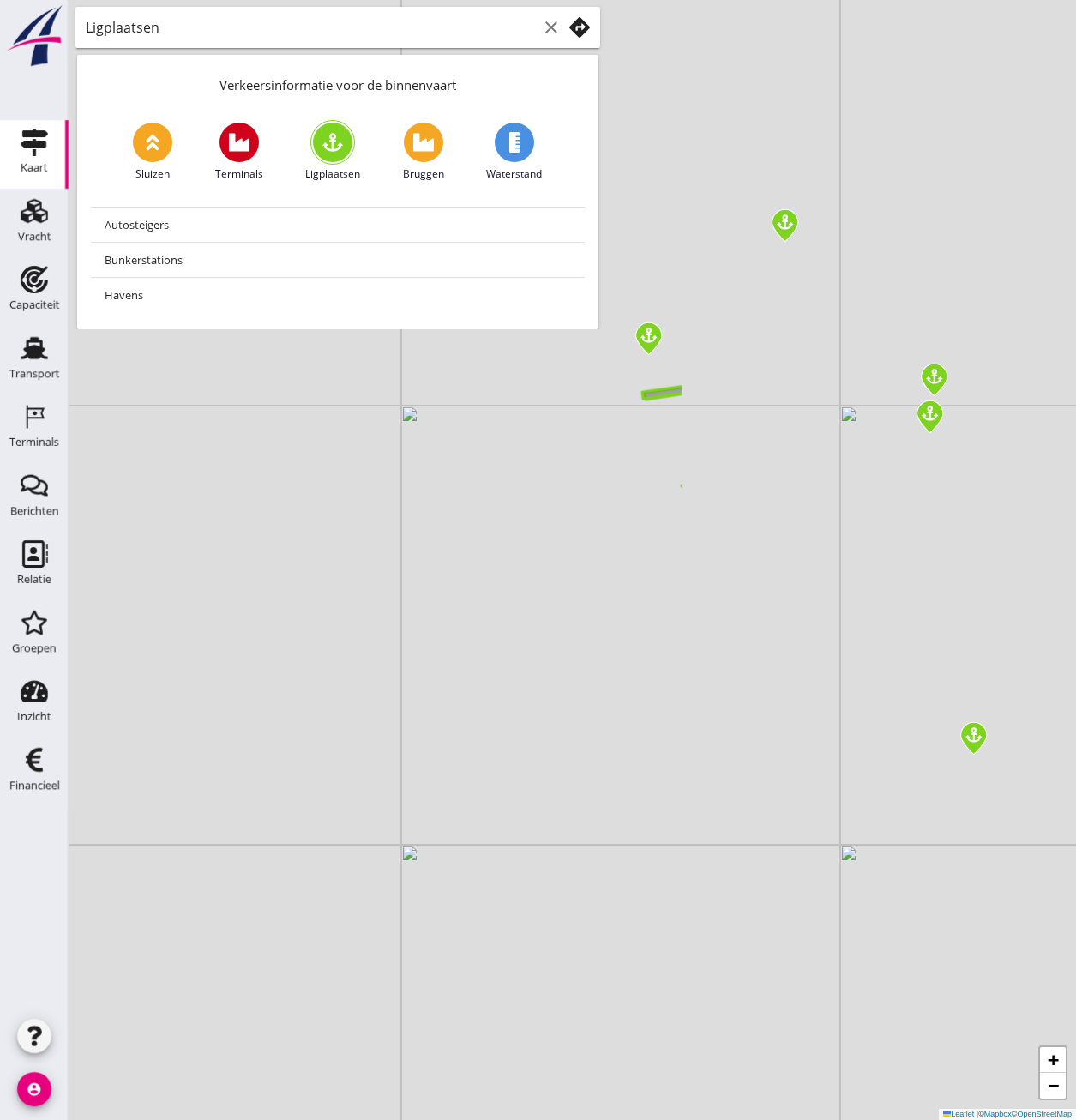
drag, startPoint x: 736, startPoint y: 689, endPoint x: 386, endPoint y: 707, distance: 350.5
click at [386, 708] on div "+ − Leaflet | © Mapbox © OpenStreetMap" at bounding box center [572, 560] width 1007 height 1120
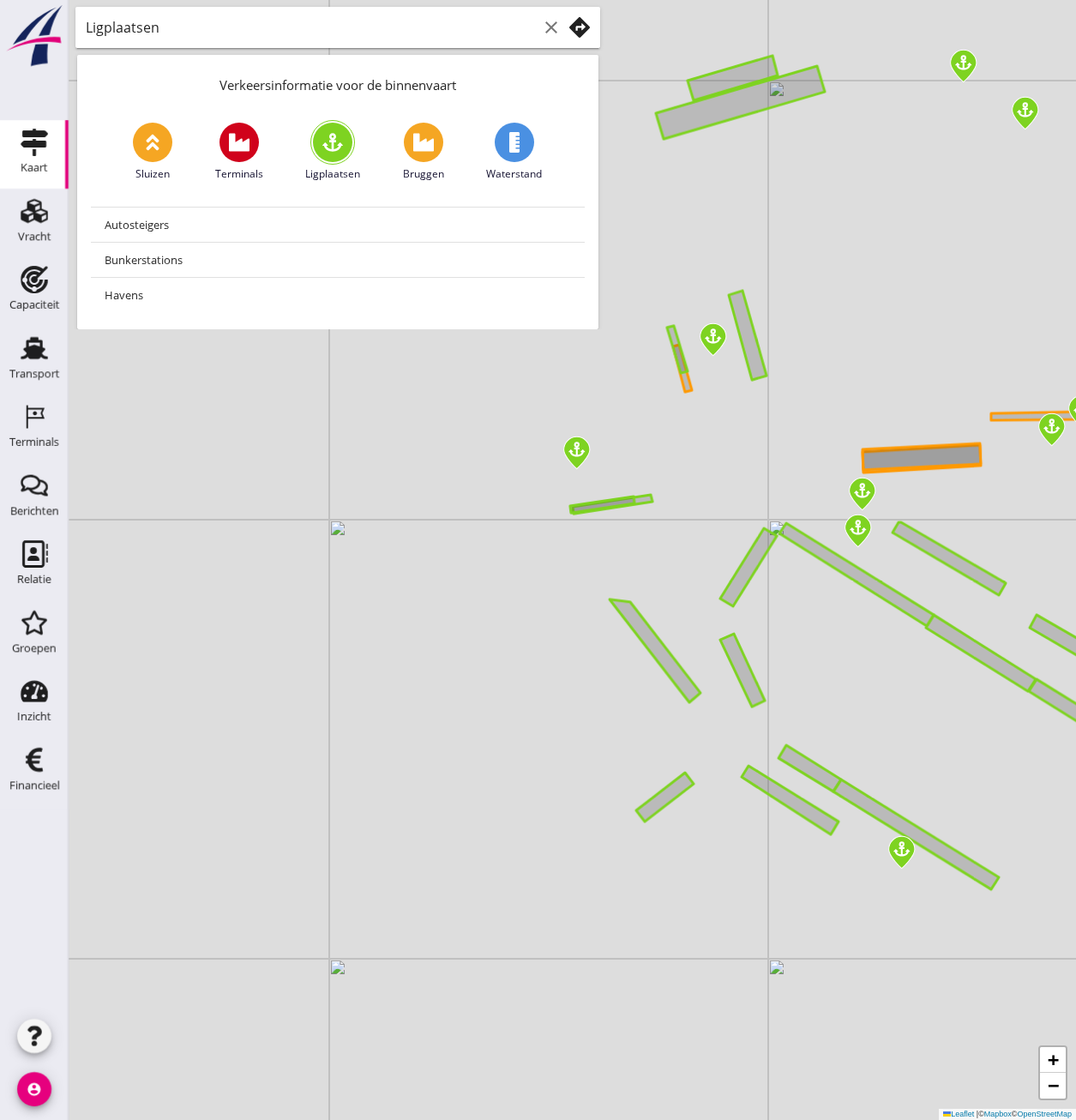
drag, startPoint x: 537, startPoint y: 583, endPoint x: 455, endPoint y: 625, distance: 92.1
click at [455, 625] on div "+ − Leaflet | © Mapbox © OpenStreetMap" at bounding box center [572, 560] width 1007 height 1120
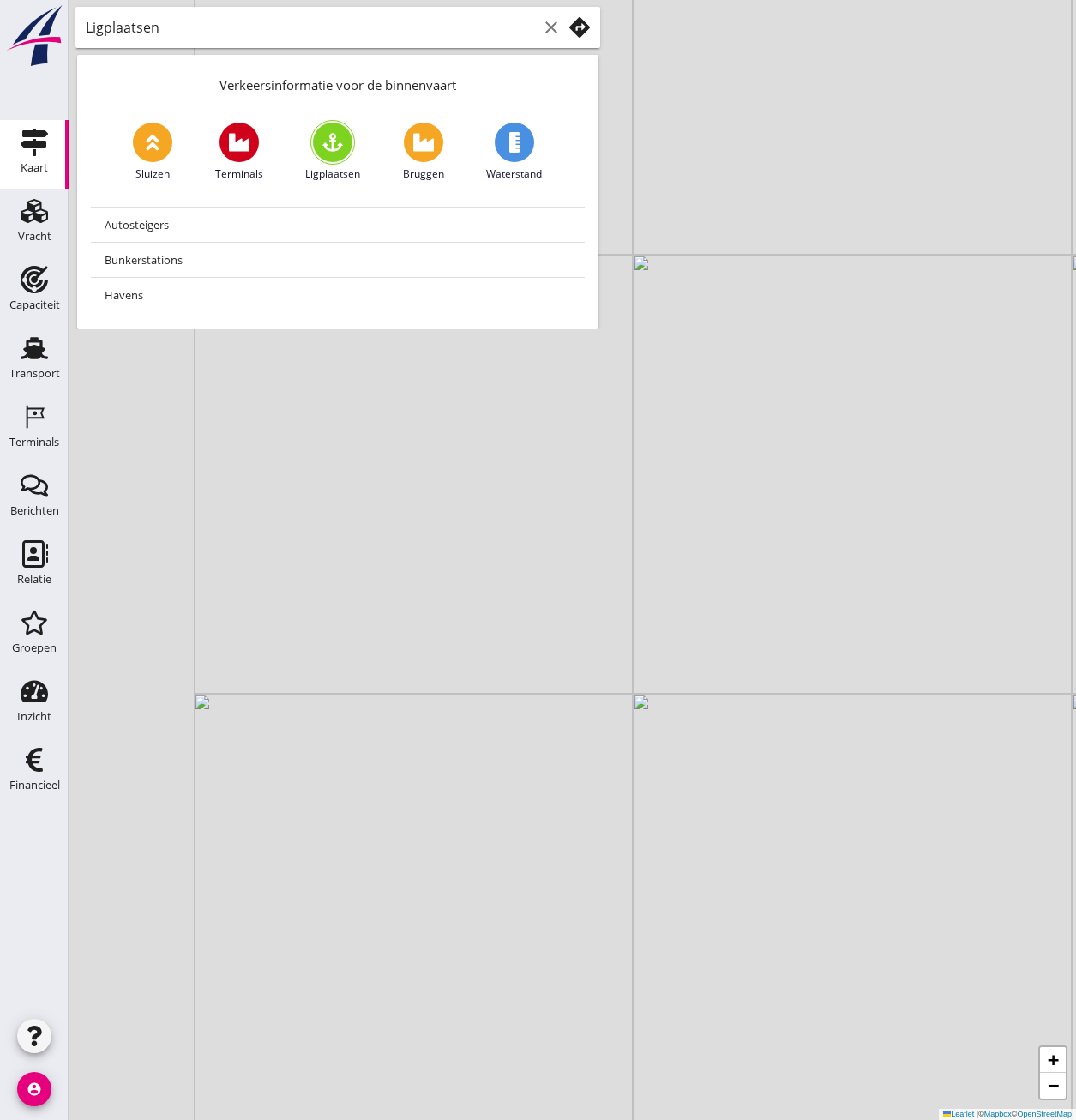
drag, startPoint x: 291, startPoint y: 555, endPoint x: 516, endPoint y: 656, distance: 246.6
click at [514, 656] on div "+ − Leaflet | © Mapbox © OpenStreetMap" at bounding box center [572, 560] width 1007 height 1120
drag, startPoint x: 741, startPoint y: 649, endPoint x: 447, endPoint y: 629, distance: 294.7
click at [447, 629] on div "+ − Leaflet | © Mapbox © OpenStreetMap" at bounding box center [572, 560] width 1007 height 1120
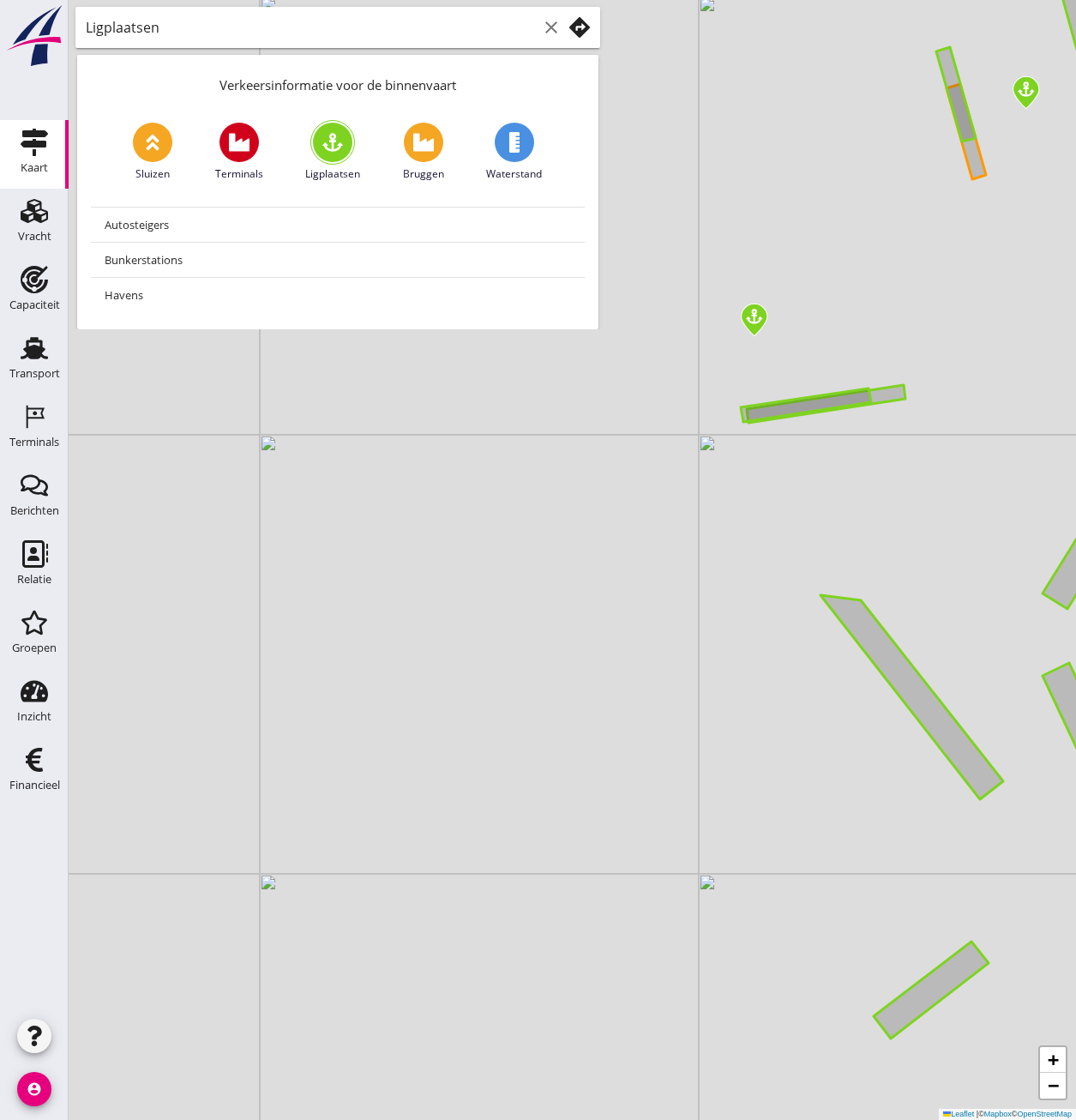
drag, startPoint x: 704, startPoint y: 603, endPoint x: 393, endPoint y: 566, distance: 313.2
click at [393, 566] on div "+ − Leaflet | © Mapbox © OpenStreetMap" at bounding box center [572, 560] width 1007 height 1120
